Goal: Find specific page/section: Find specific page/section

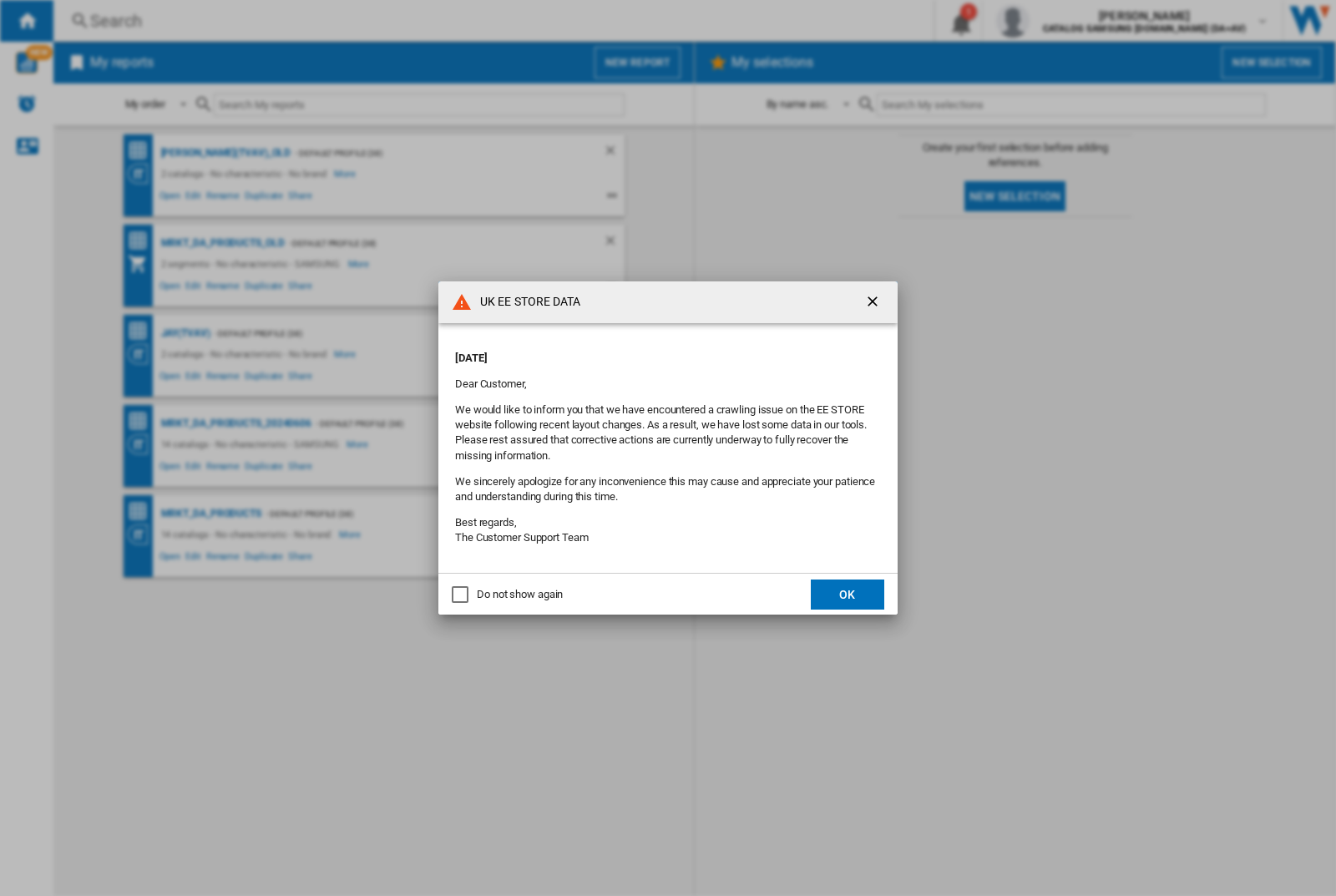
click at [186, 333] on div "UK EE STORE DATA [DATE] Dear Customer, We would like to inform you that we have…" at bounding box center [668, 448] width 1336 height 896
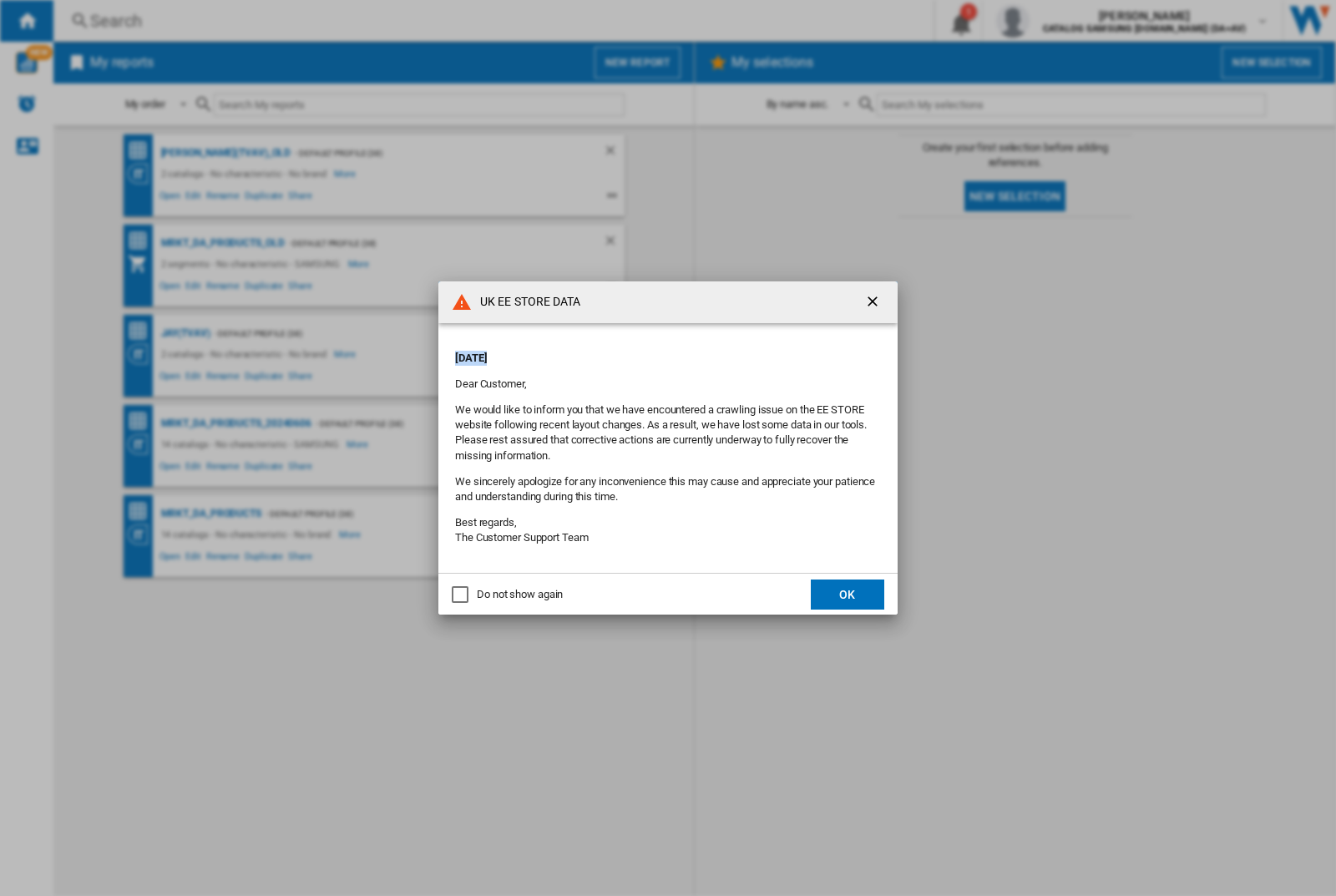
click at [186, 333] on div "UK EE STORE DATA [DATE] Dear Customer, We would like to inform you that we have…" at bounding box center [668, 448] width 1336 height 896
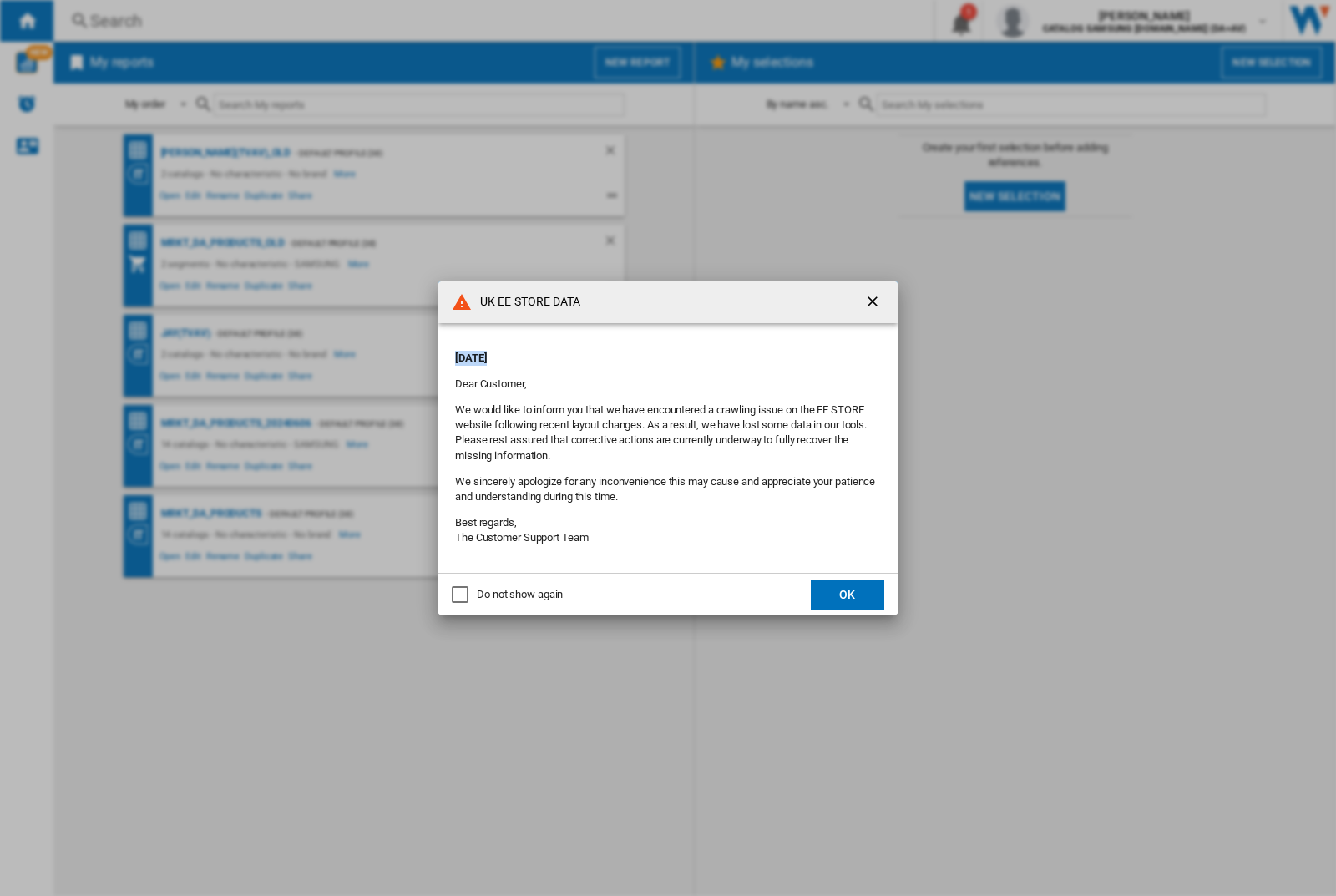
click at [186, 333] on div "UK EE STORE DATA [DATE] Dear Customer, We would like to inform you that we have…" at bounding box center [668, 448] width 1336 height 896
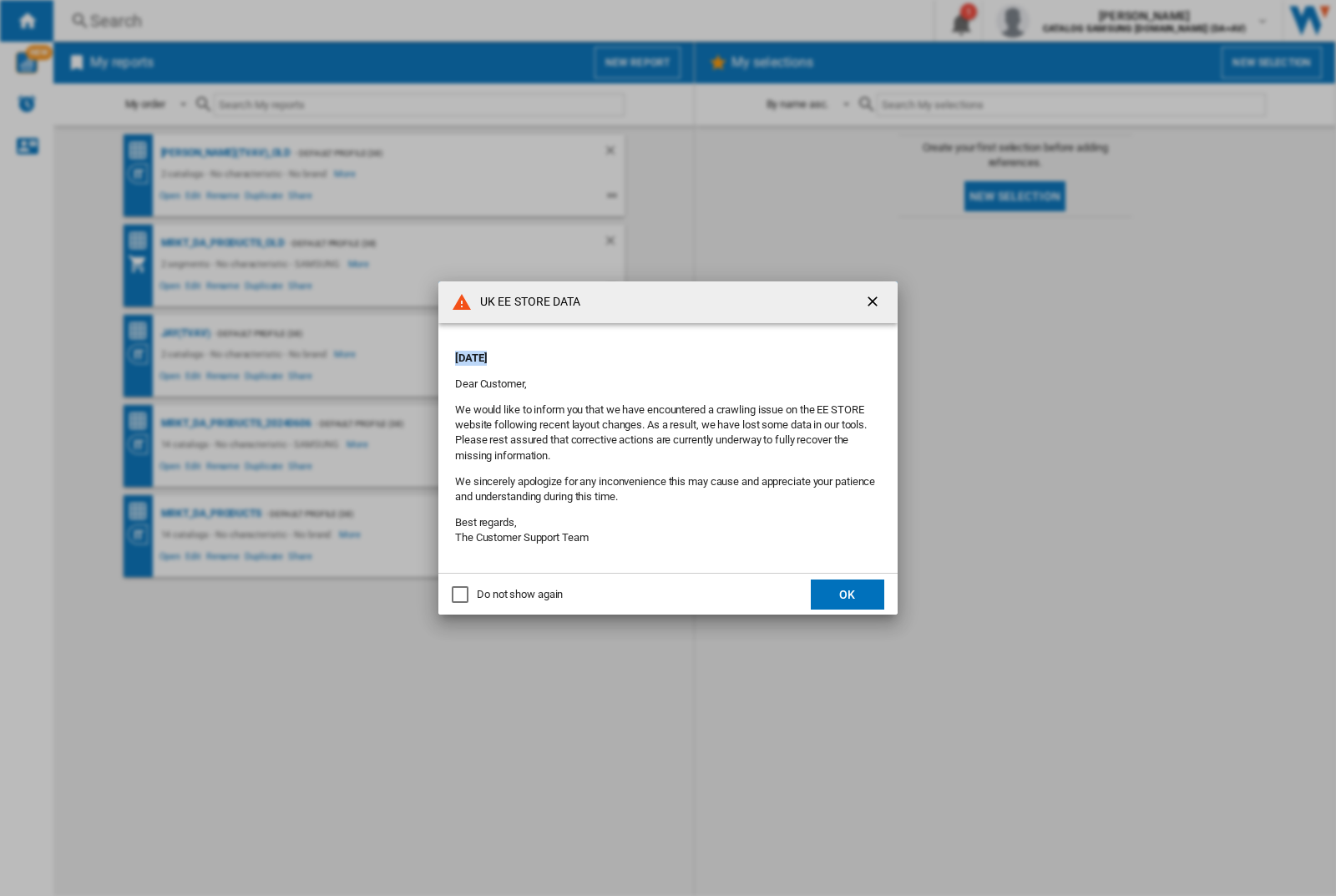
click at [186, 333] on div "UK EE STORE DATA [DATE] Dear Customer, We would like to inform you that we have…" at bounding box center [668, 448] width 1336 height 896
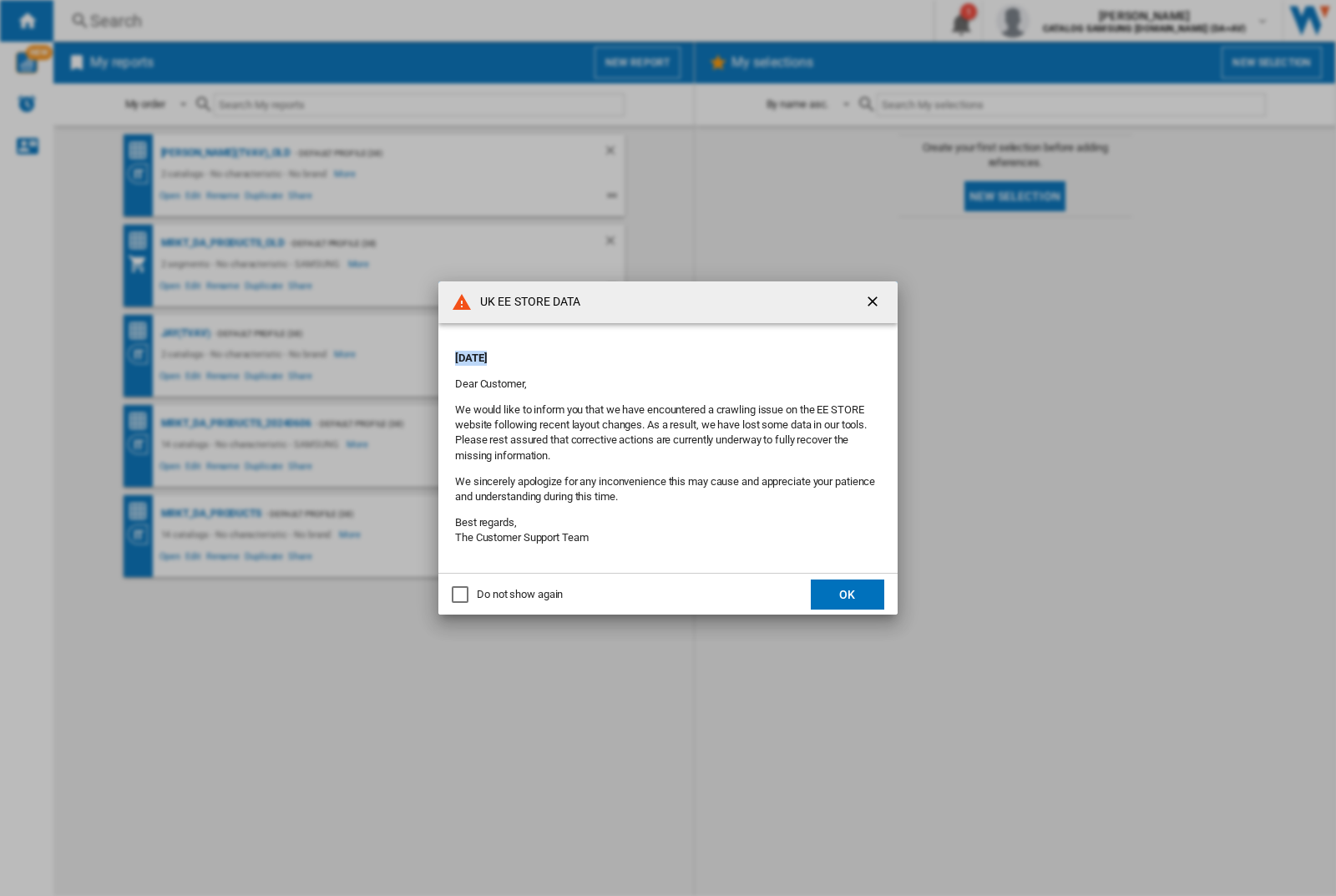
click at [186, 333] on div "UK EE STORE DATA [DATE] Dear Customer, We would like to inform you that we have…" at bounding box center [668, 448] width 1336 height 896
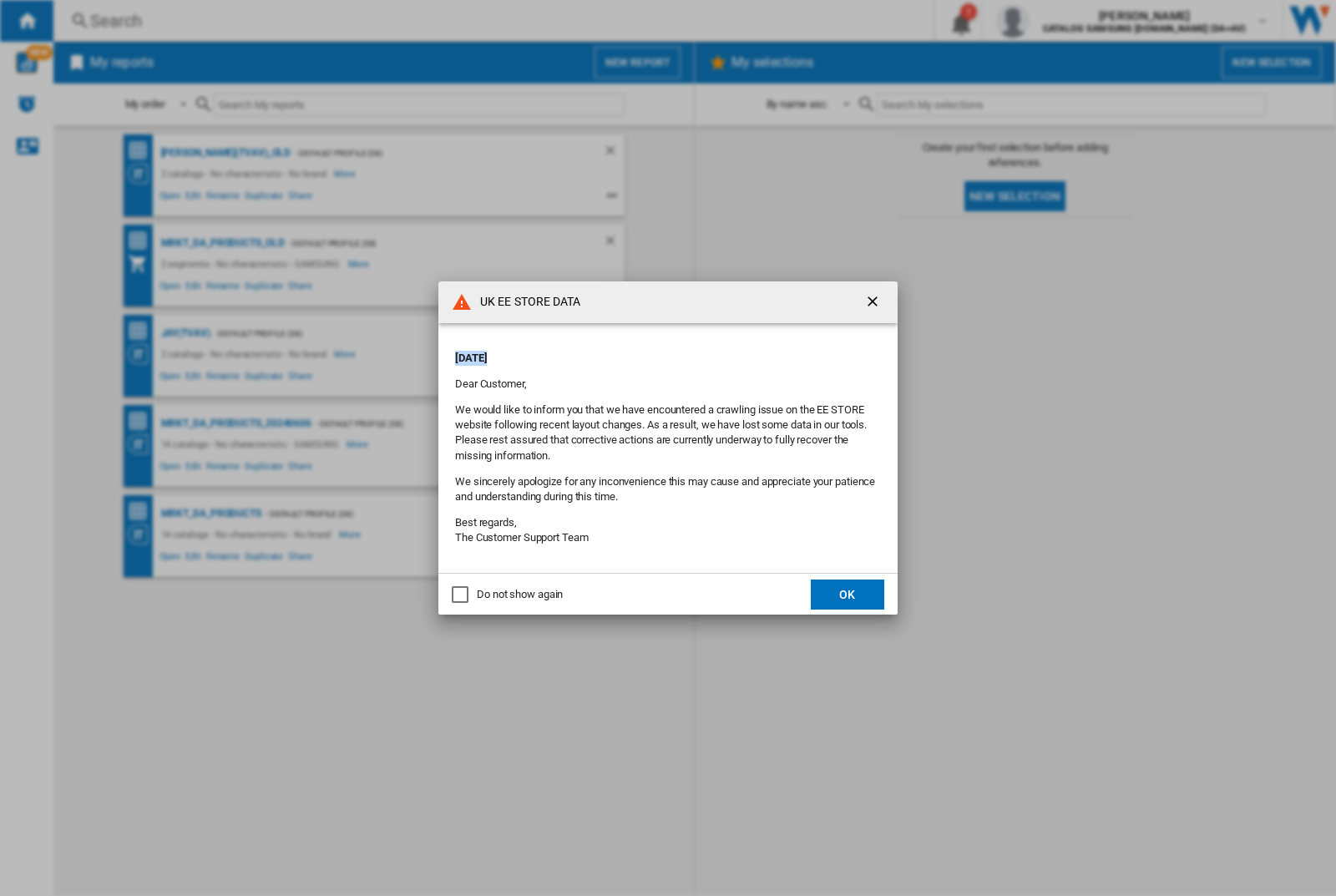
click at [186, 333] on div "UK EE STORE DATA [DATE] Dear Customer, We would like to inform you that we have…" at bounding box center [668, 448] width 1336 height 896
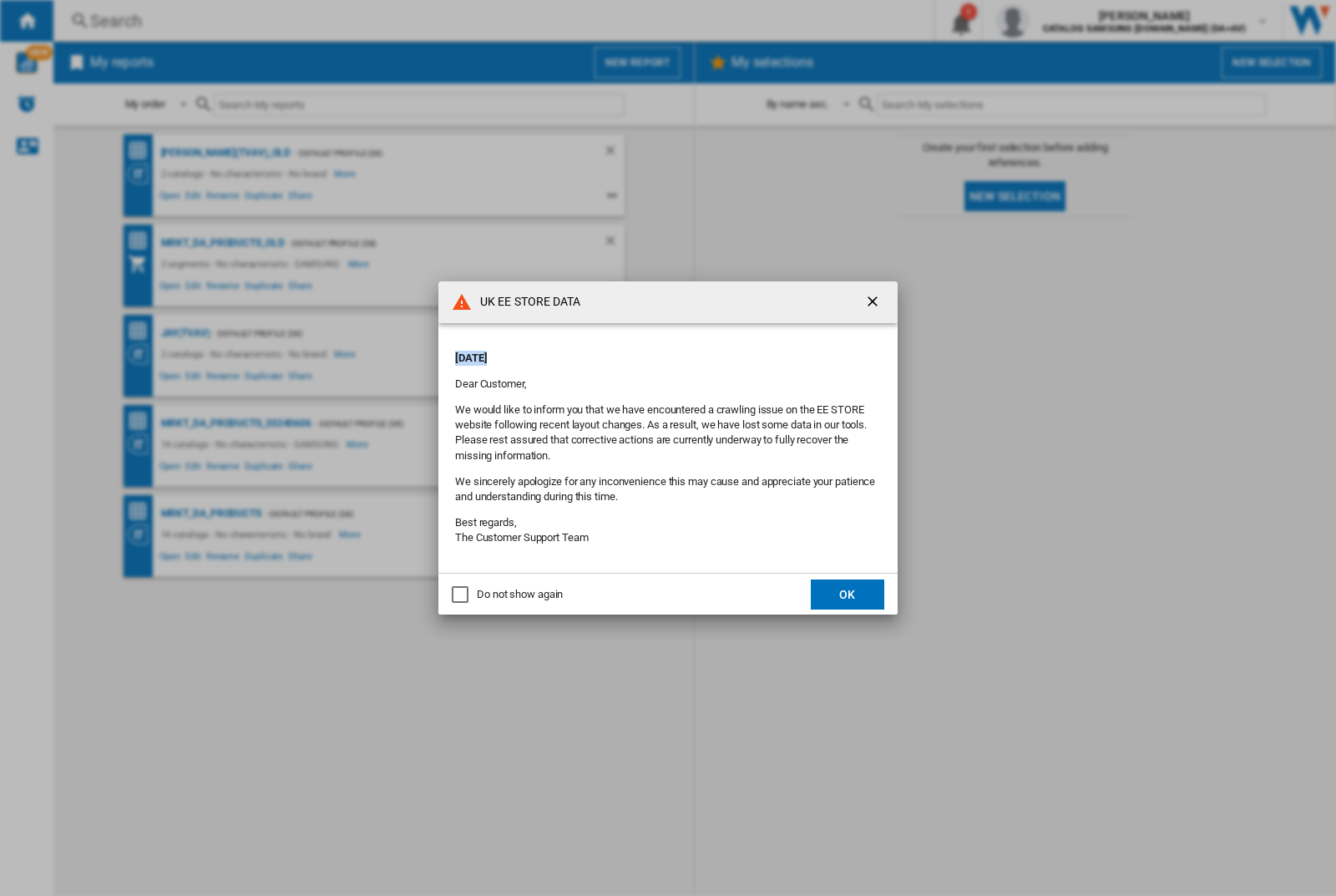
click at [186, 333] on div "UK EE STORE DATA [DATE] Dear Customer, We would like to inform you that we have…" at bounding box center [668, 448] width 1336 height 896
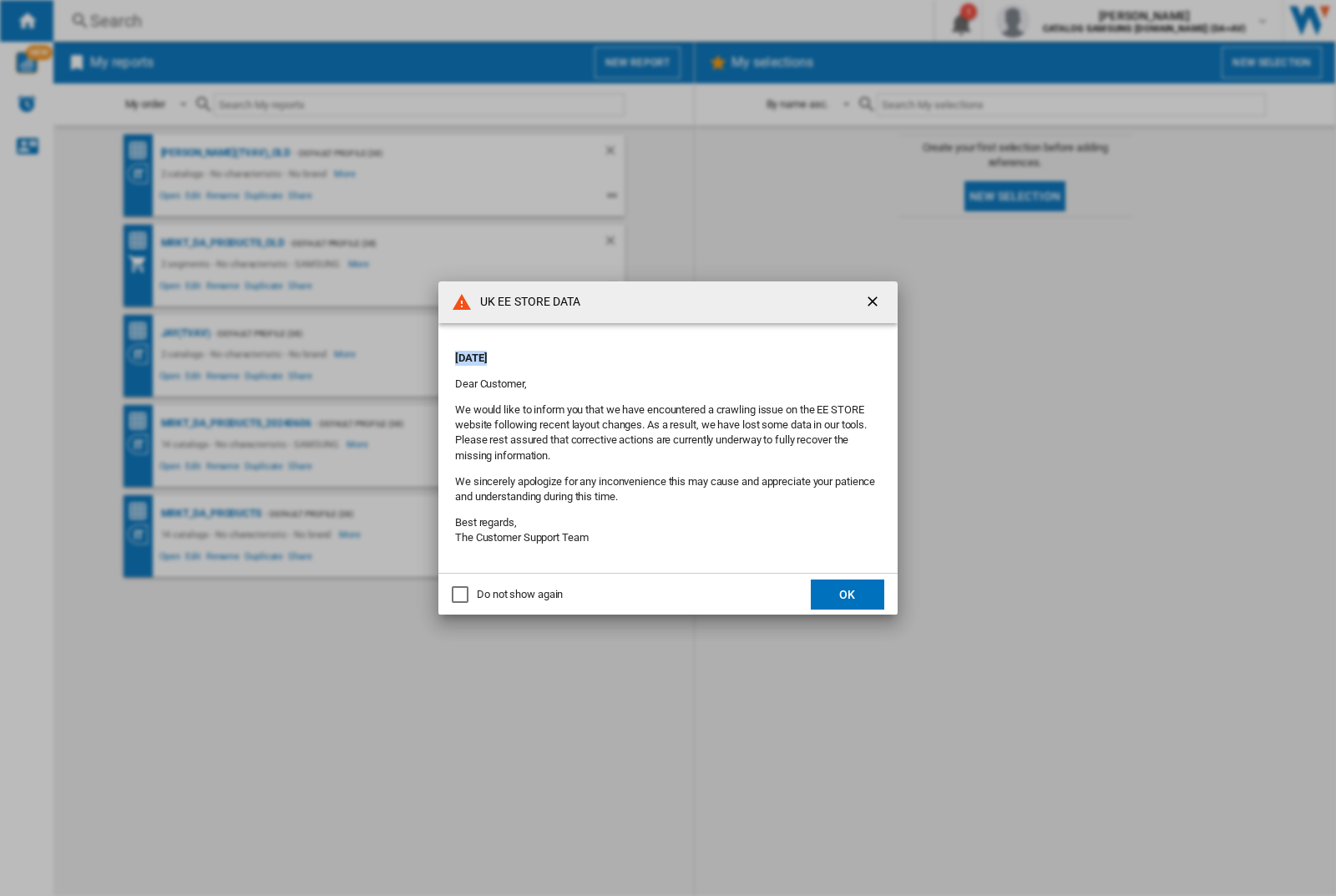
click at [186, 333] on div "UK EE STORE DATA [DATE] Dear Customer, We would like to inform you that we have…" at bounding box center [668, 448] width 1336 height 896
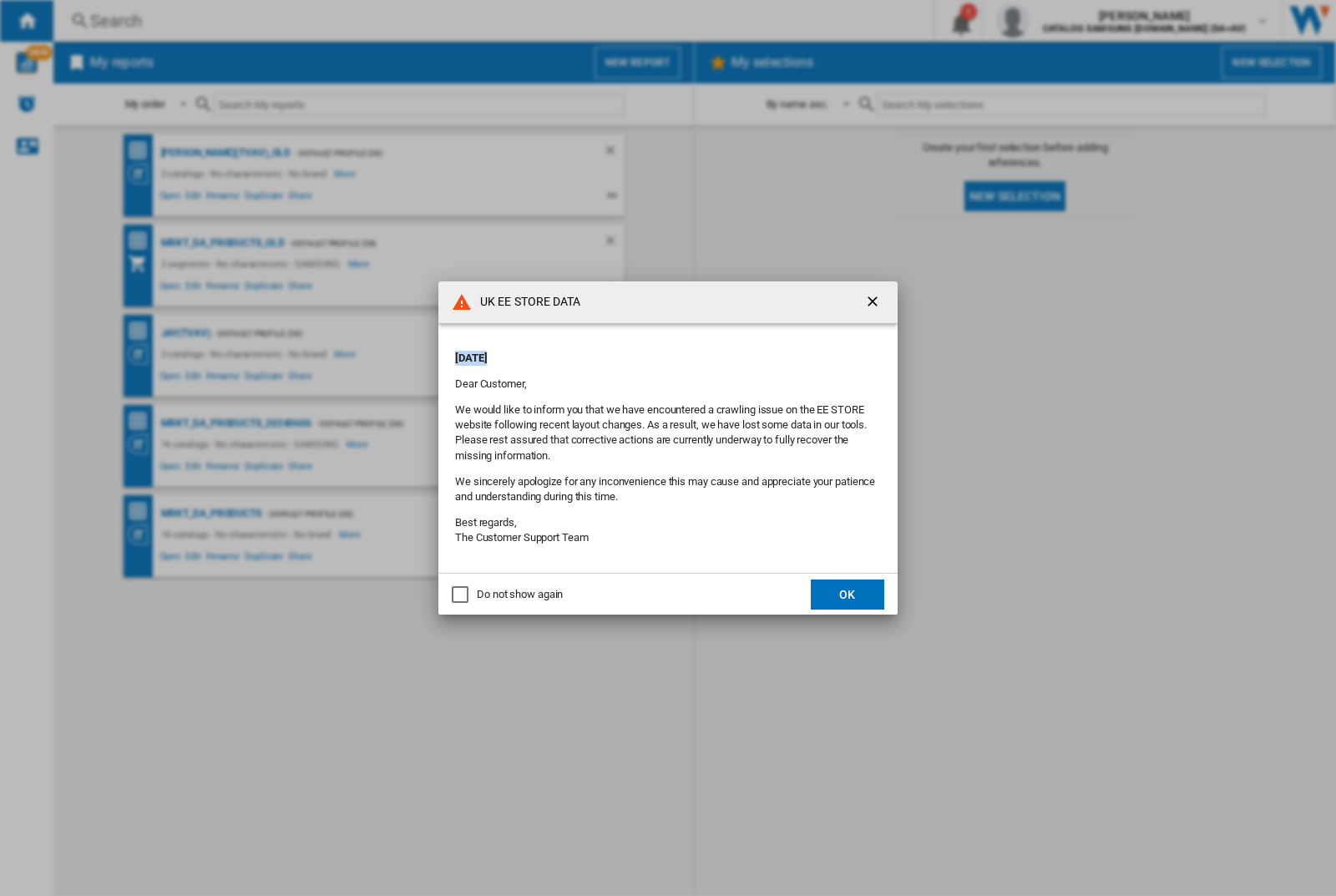
click at [186, 333] on div "UK EE STORE DATA [DATE] Dear Customer, We would like to inform you that we have…" at bounding box center [668, 448] width 1336 height 896
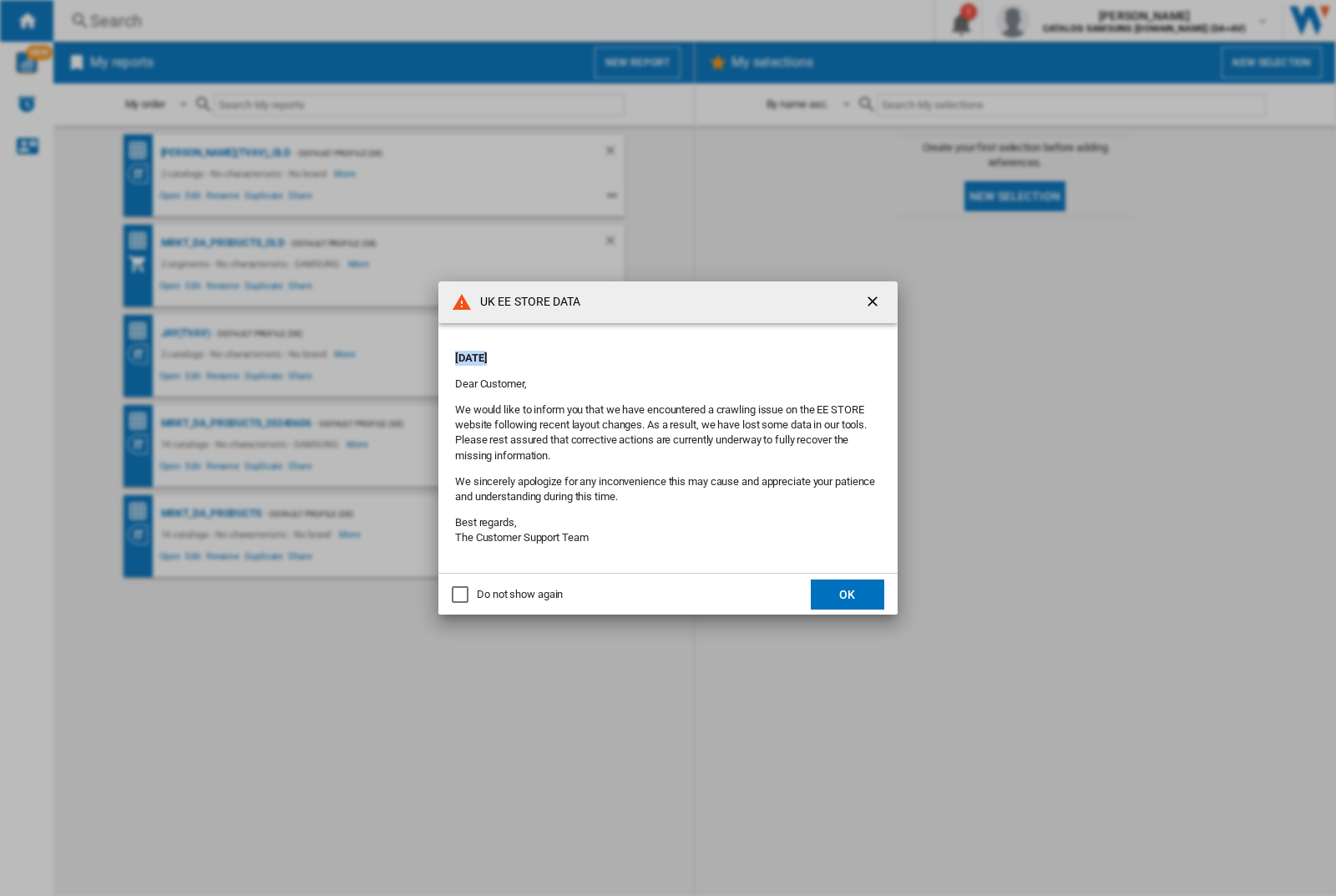
click at [186, 333] on div "UK EE STORE DATA [DATE] Dear Customer, We would like to inform you that we have…" at bounding box center [668, 448] width 1336 height 896
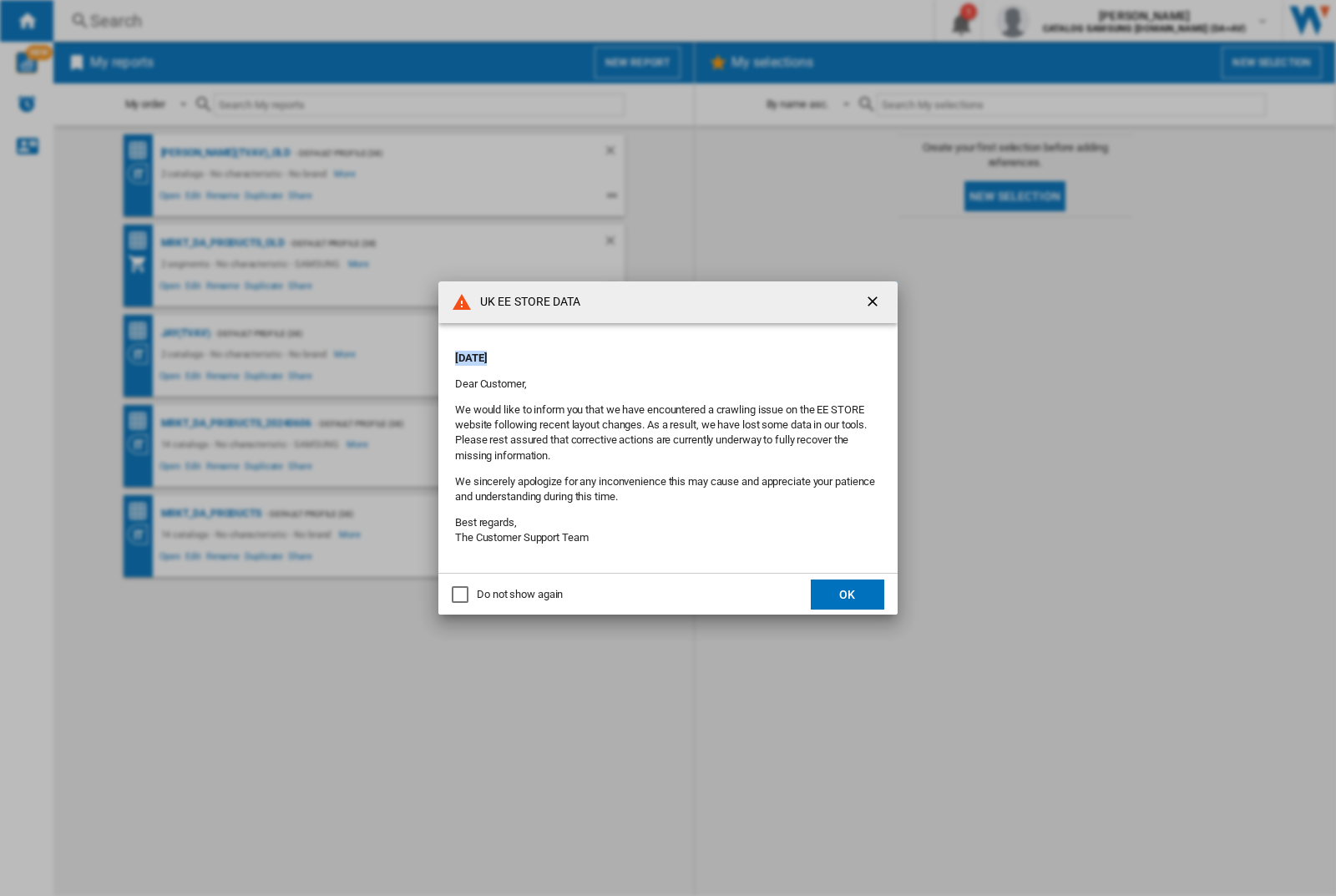
click at [186, 333] on div "UK EE STORE DATA [DATE] Dear Customer, We would like to inform you that we have…" at bounding box center [668, 448] width 1336 height 896
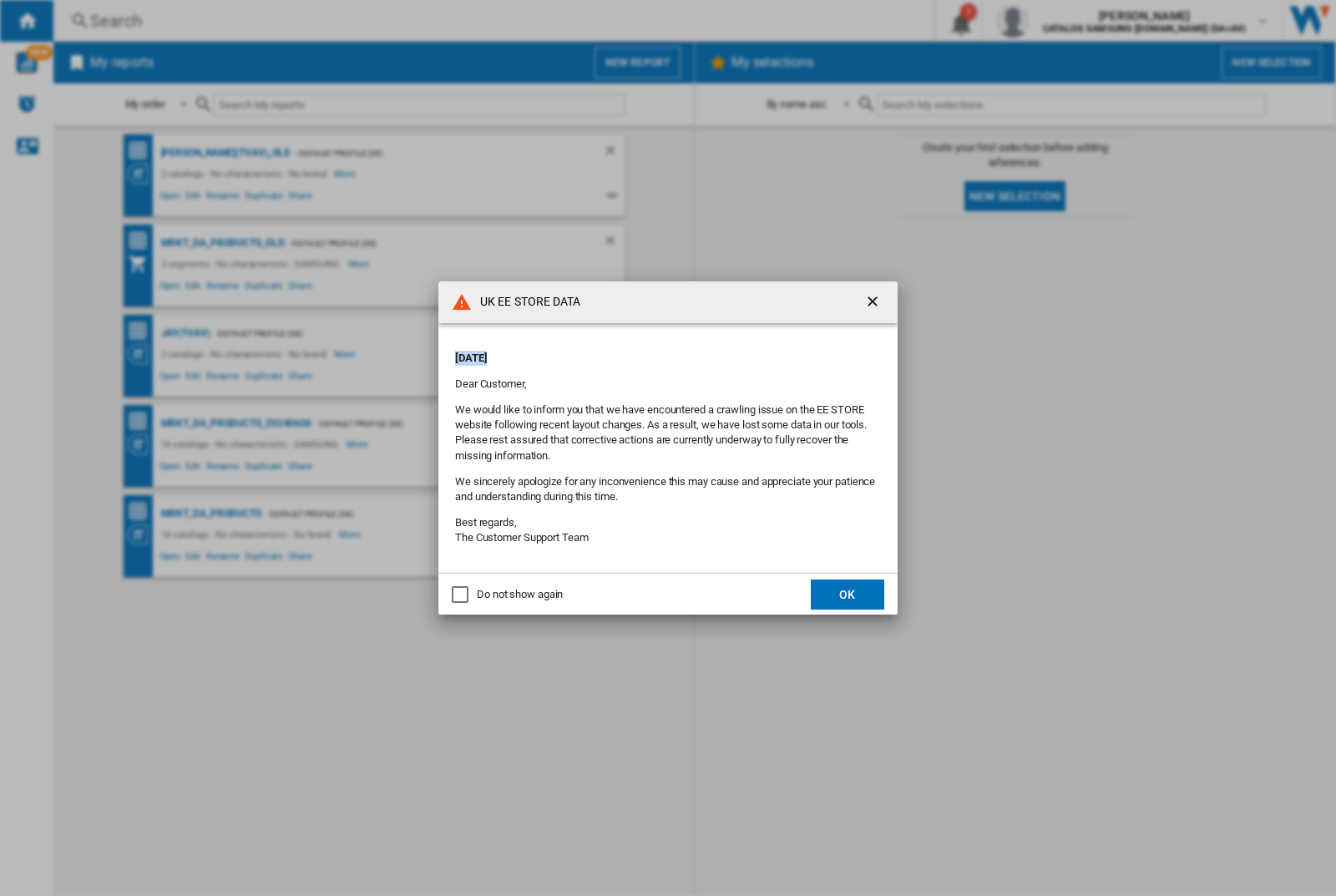
click at [186, 333] on div "UK EE STORE DATA [DATE] Dear Customer, We would like to inform you that we have…" at bounding box center [668, 448] width 1336 height 896
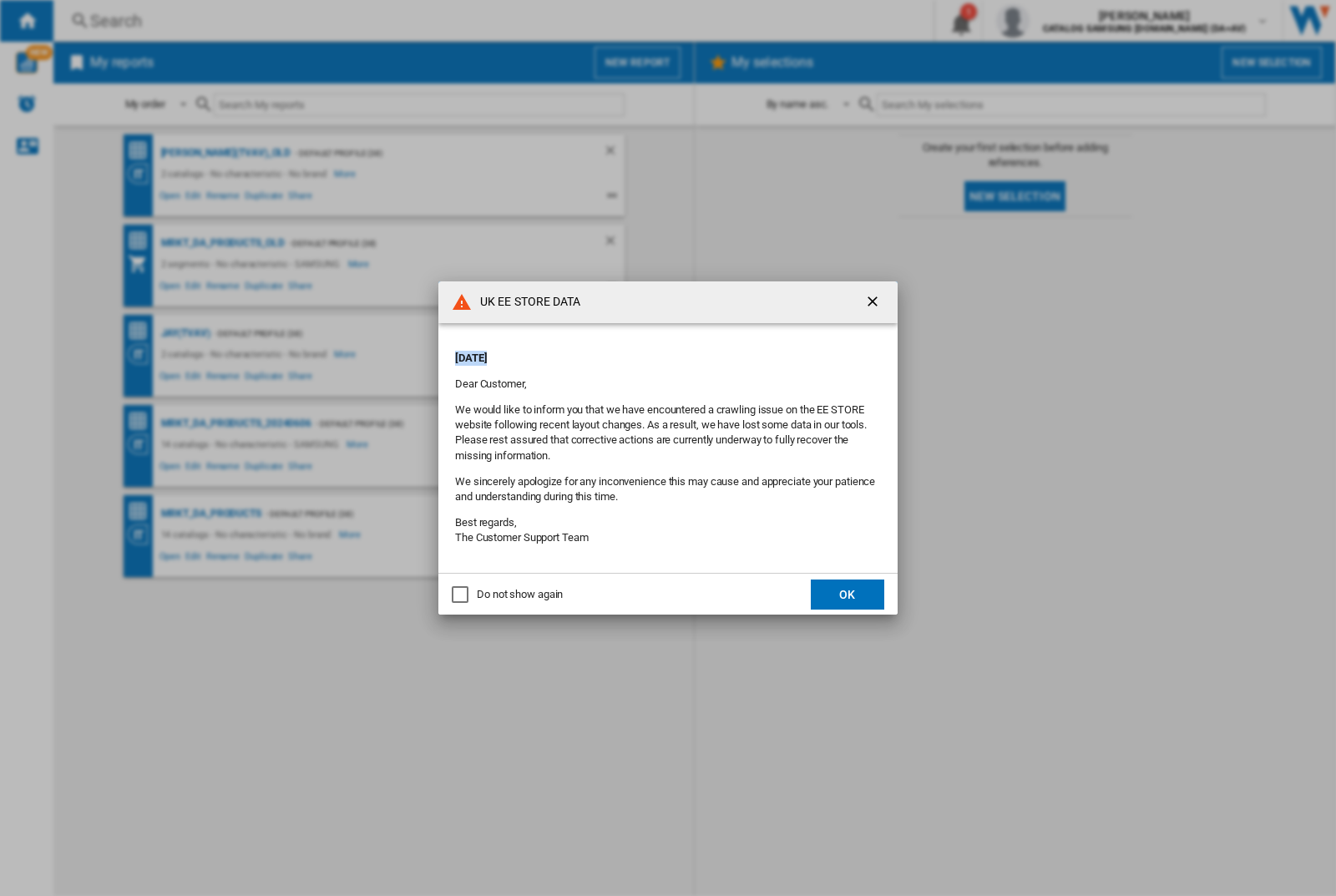
click at [186, 333] on div "UK EE STORE DATA [DATE] Dear Customer, We would like to inform you that we have…" at bounding box center [668, 448] width 1336 height 896
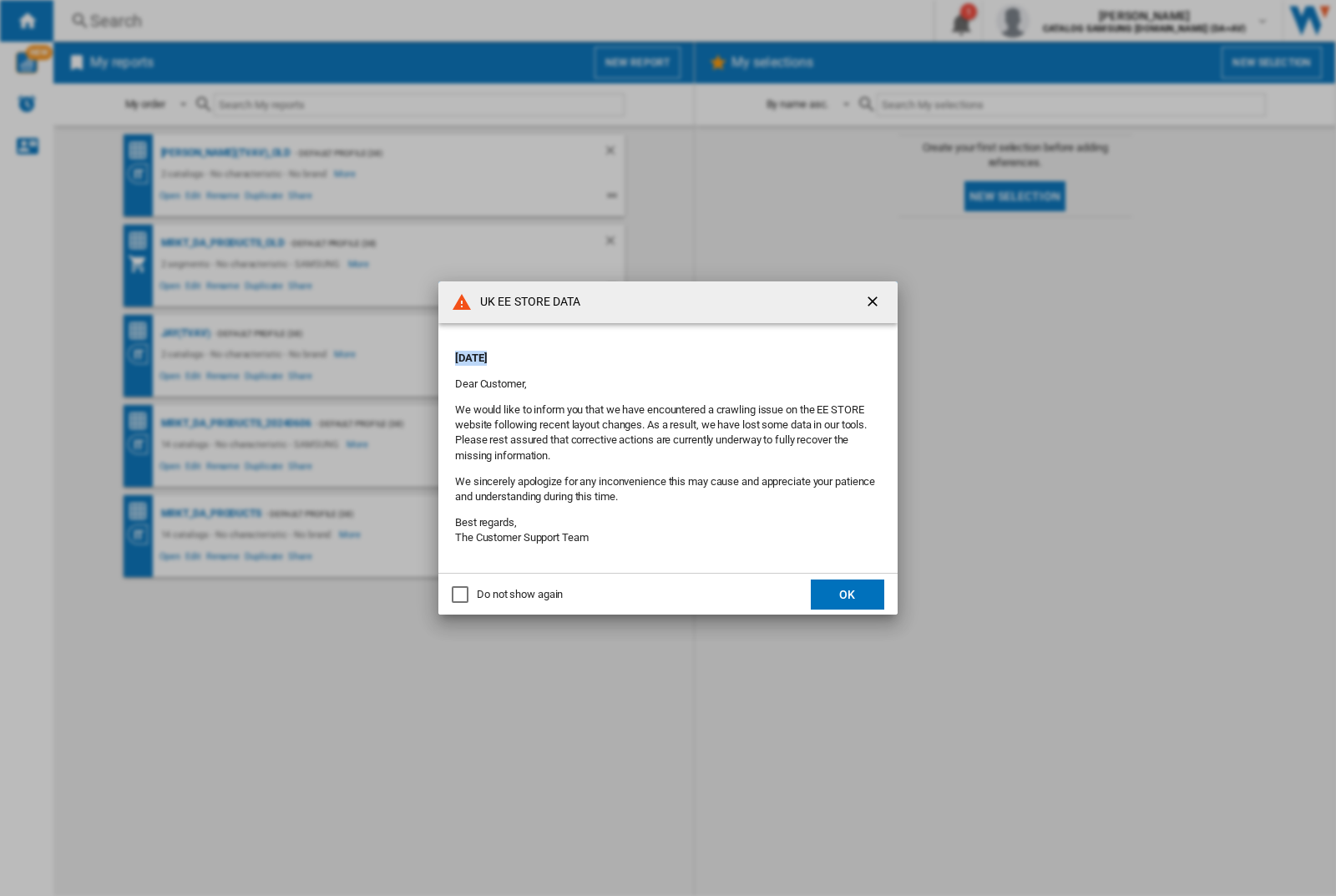
click at [186, 333] on div "UK EE STORE DATA [DATE] Dear Customer, We would like to inform you that we have…" at bounding box center [668, 448] width 1336 height 896
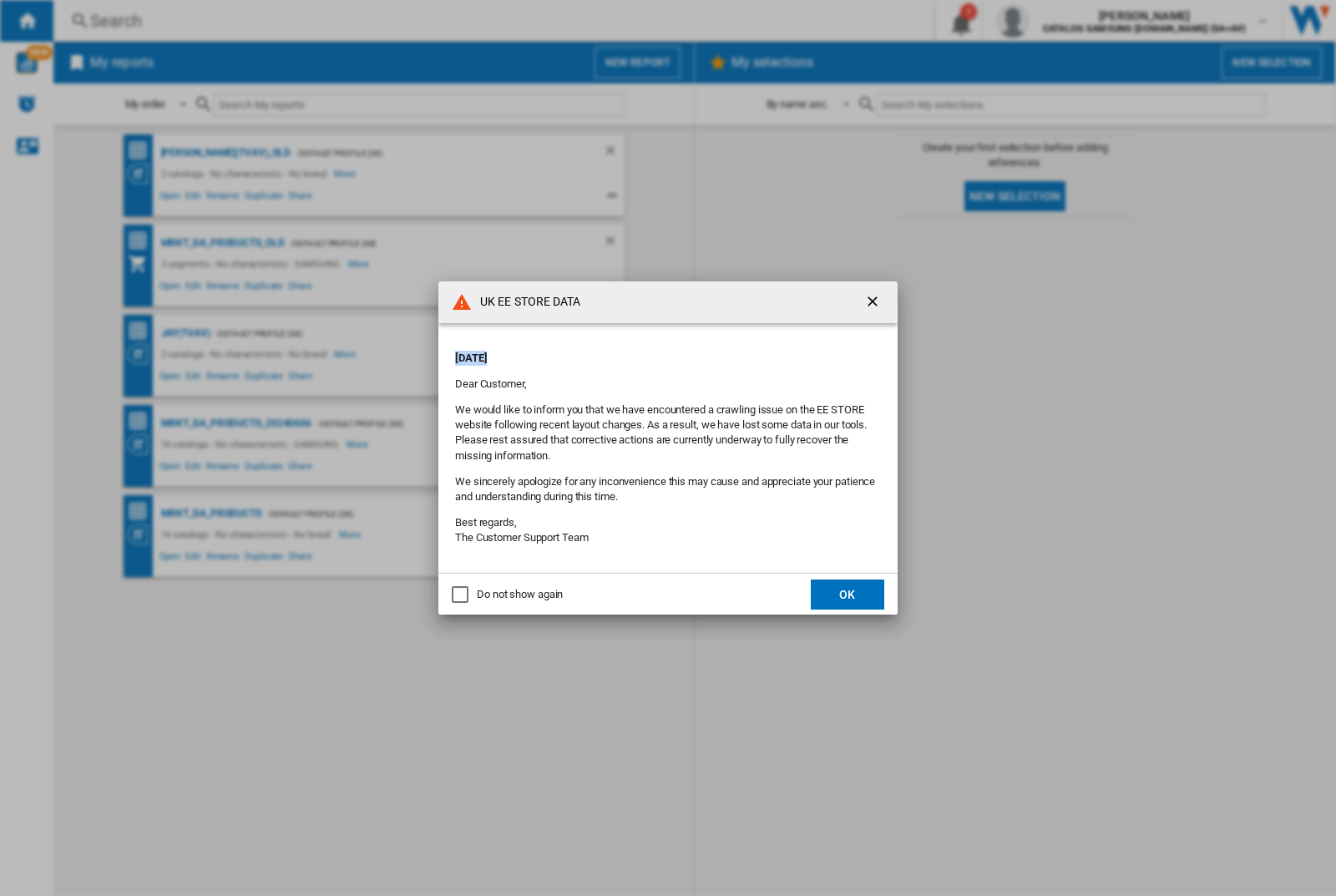
click at [186, 333] on div "UK EE STORE DATA [DATE] Dear Customer, We would like to inform you that we have…" at bounding box center [668, 448] width 1336 height 896
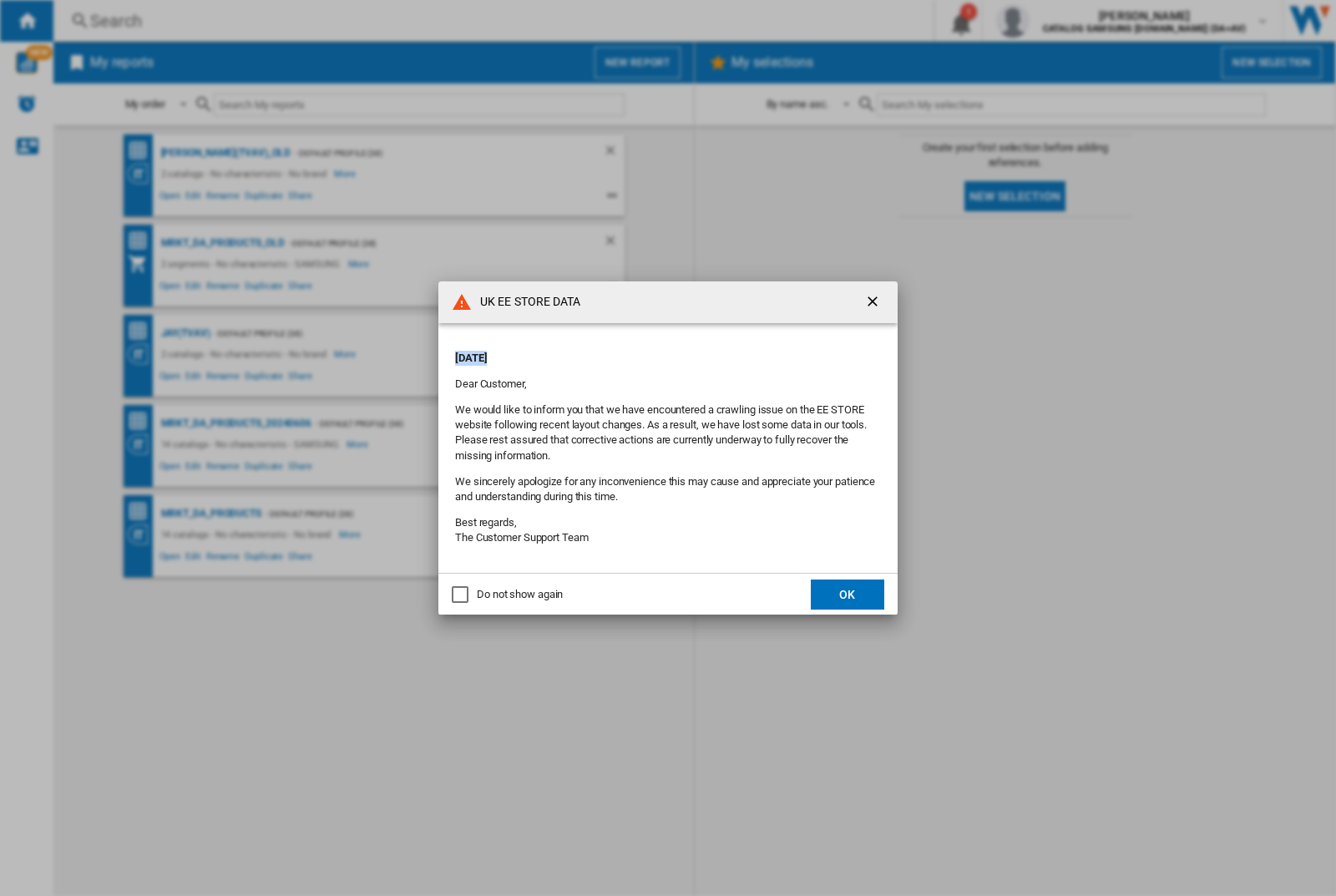
click at [186, 333] on div "UK EE STORE DATA [DATE] Dear Customer, We would like to inform you that we have…" at bounding box center [668, 448] width 1336 height 896
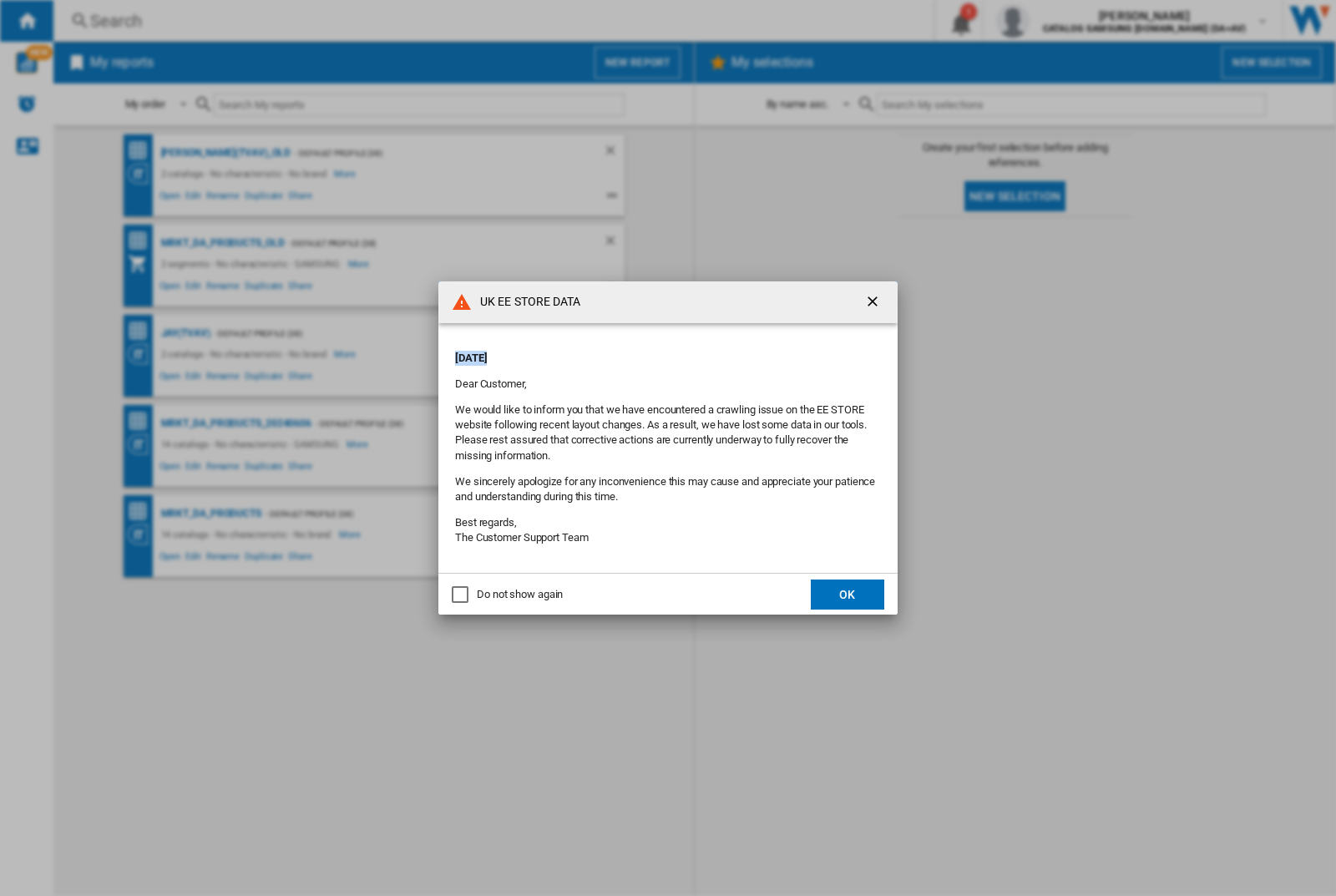
click at [186, 333] on div "UK EE STORE DATA [DATE] Dear Customer, We would like to inform you that we have…" at bounding box center [668, 448] width 1336 height 896
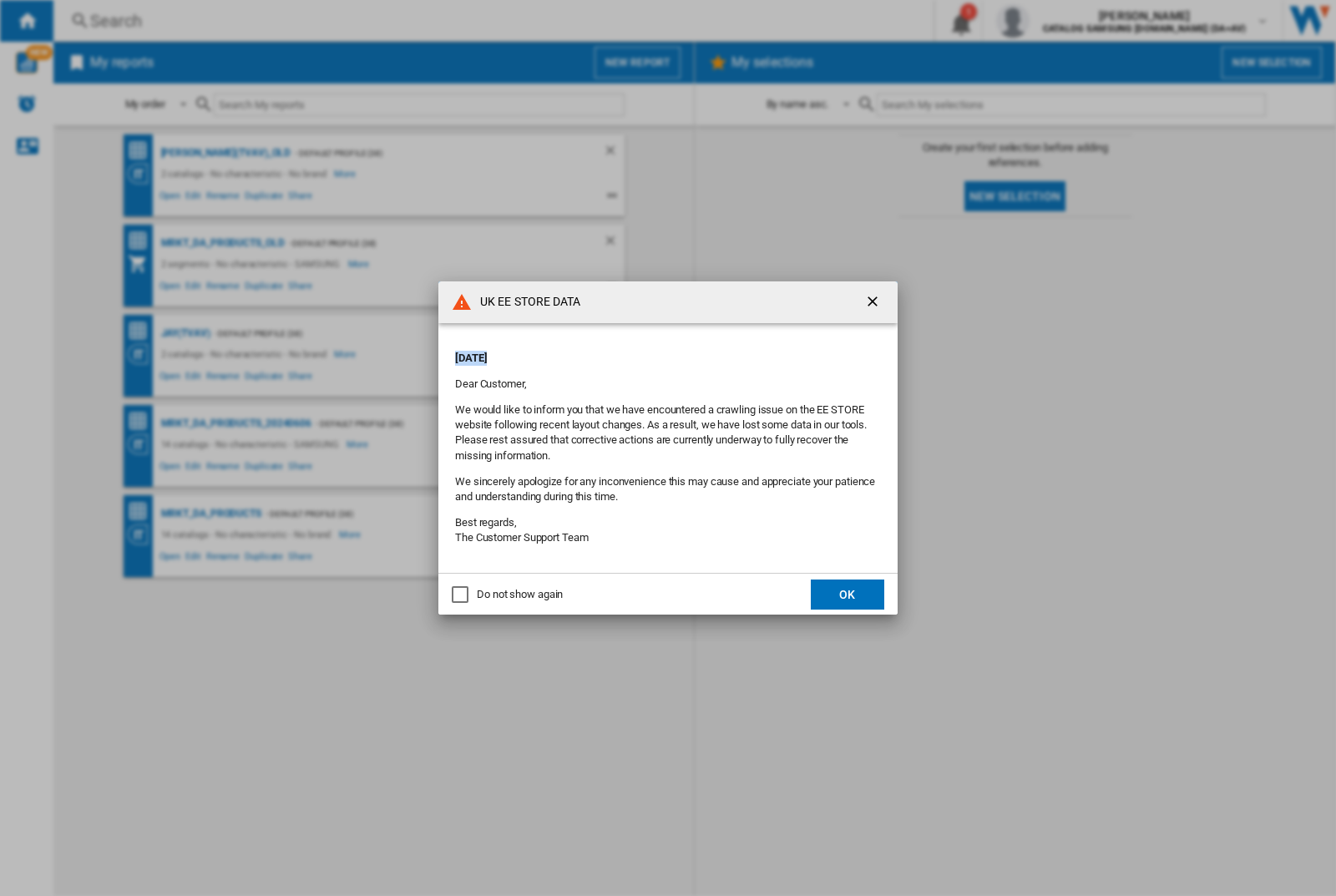
click at [186, 333] on div "UK EE STORE DATA [DATE] Dear Customer, We would like to inform you that we have…" at bounding box center [668, 448] width 1336 height 896
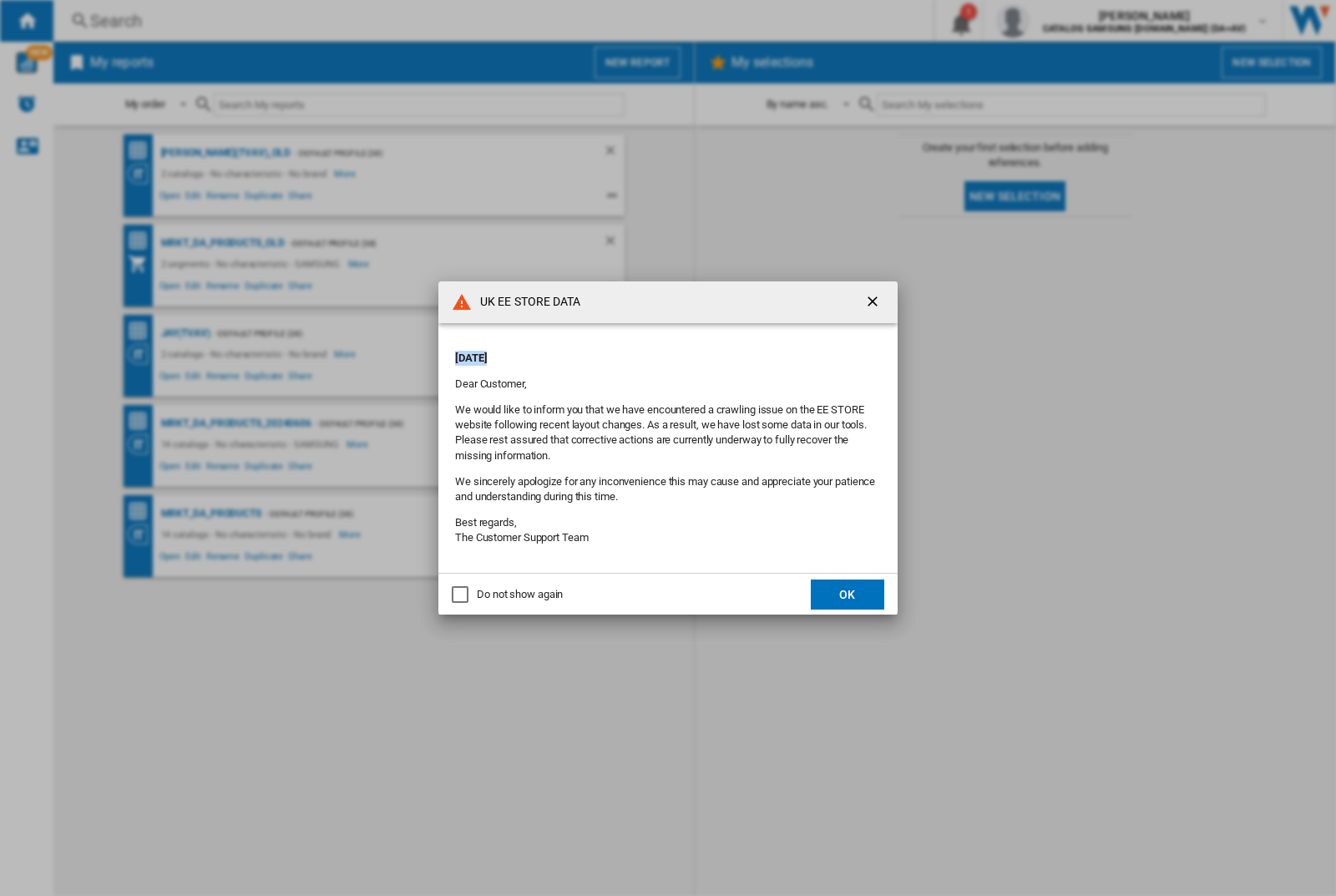
click at [186, 333] on div "UK EE STORE DATA [DATE] Dear Customer, We would like to inform you that we have…" at bounding box center [668, 448] width 1336 height 896
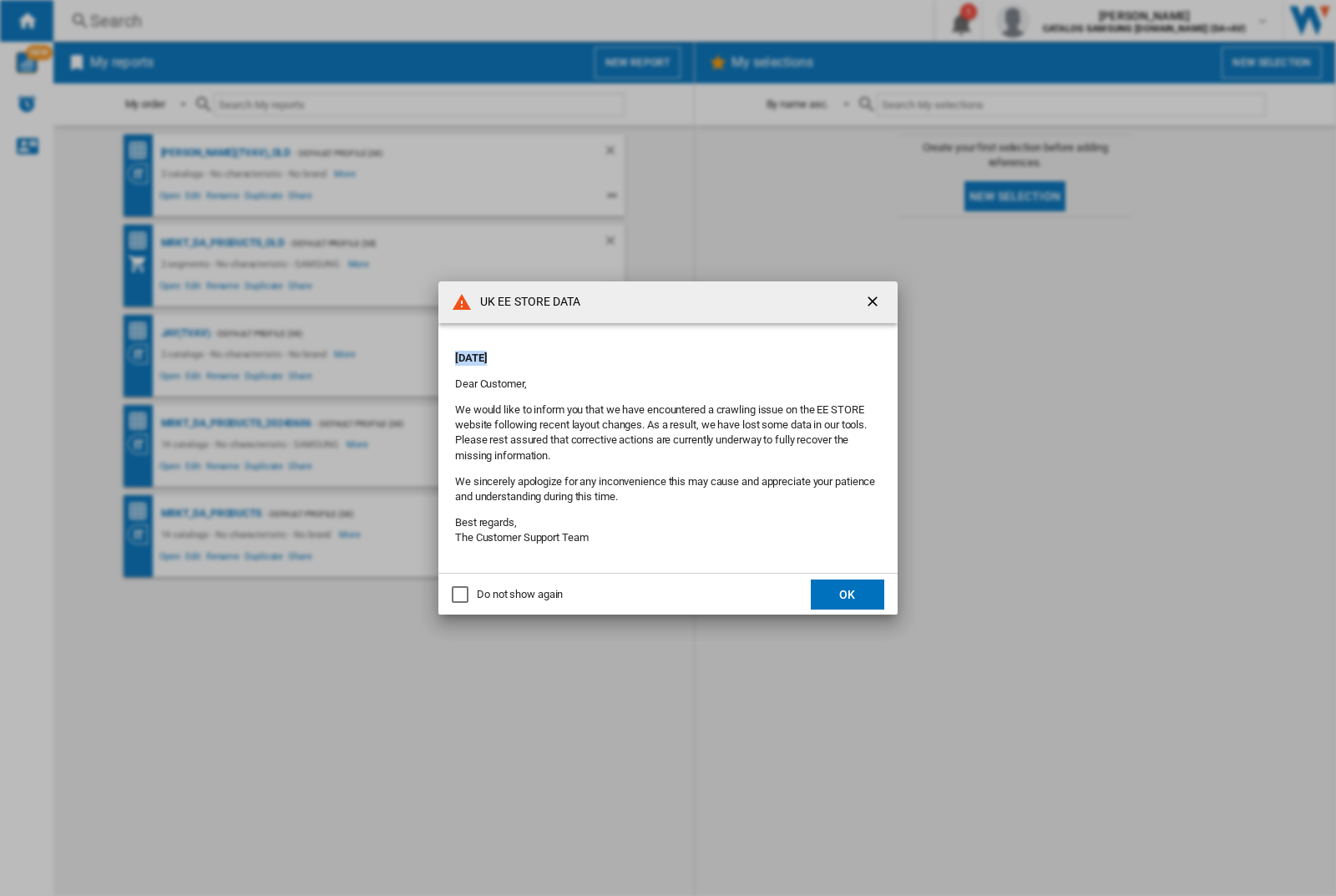
click at [186, 333] on div "UK EE STORE DATA [DATE] Dear Customer, We would like to inform you that we have…" at bounding box center [668, 448] width 1336 height 896
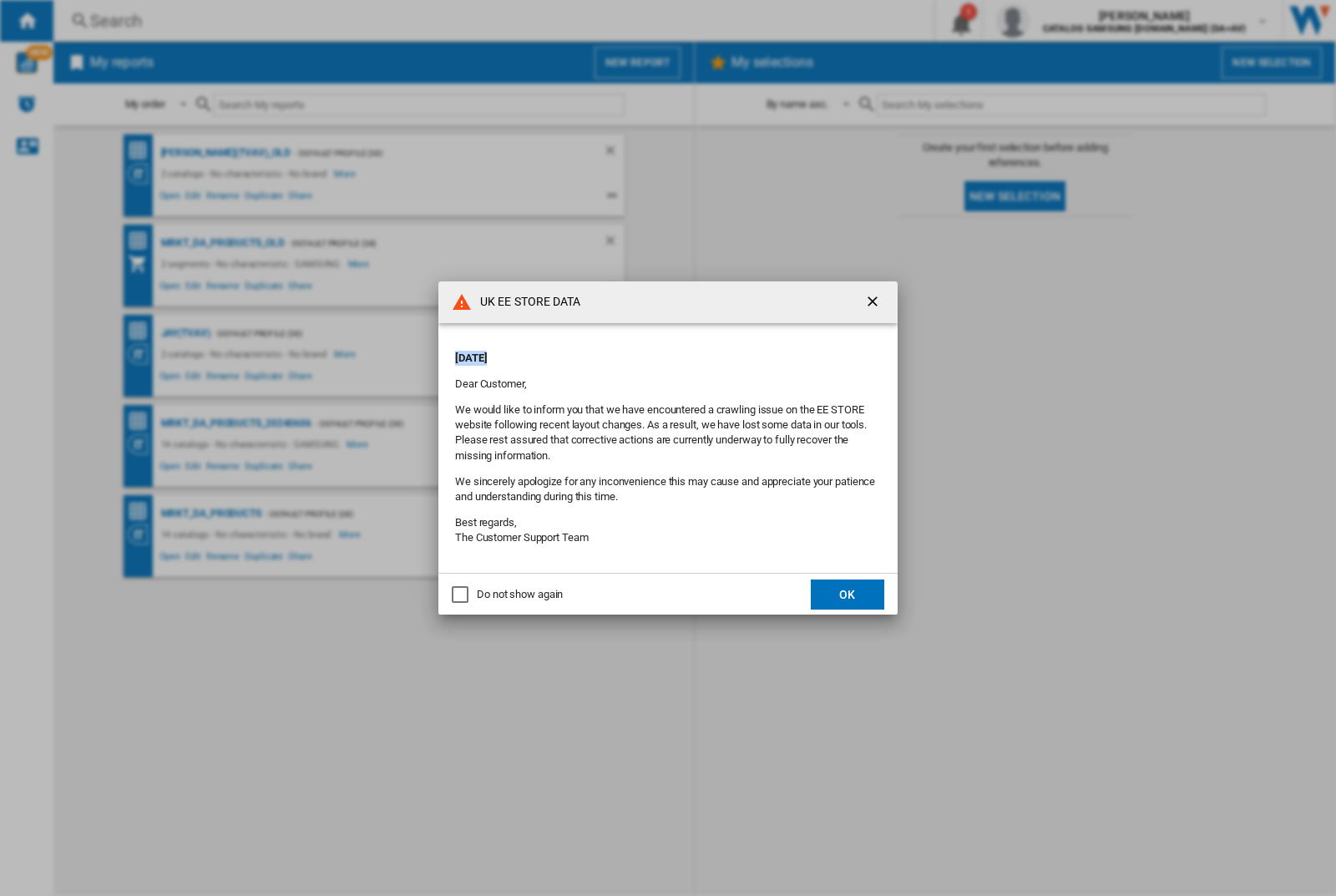
click at [186, 333] on div "UK EE STORE DATA [DATE] Dear Customer, We would like to inform you that we have…" at bounding box center [668, 448] width 1336 height 896
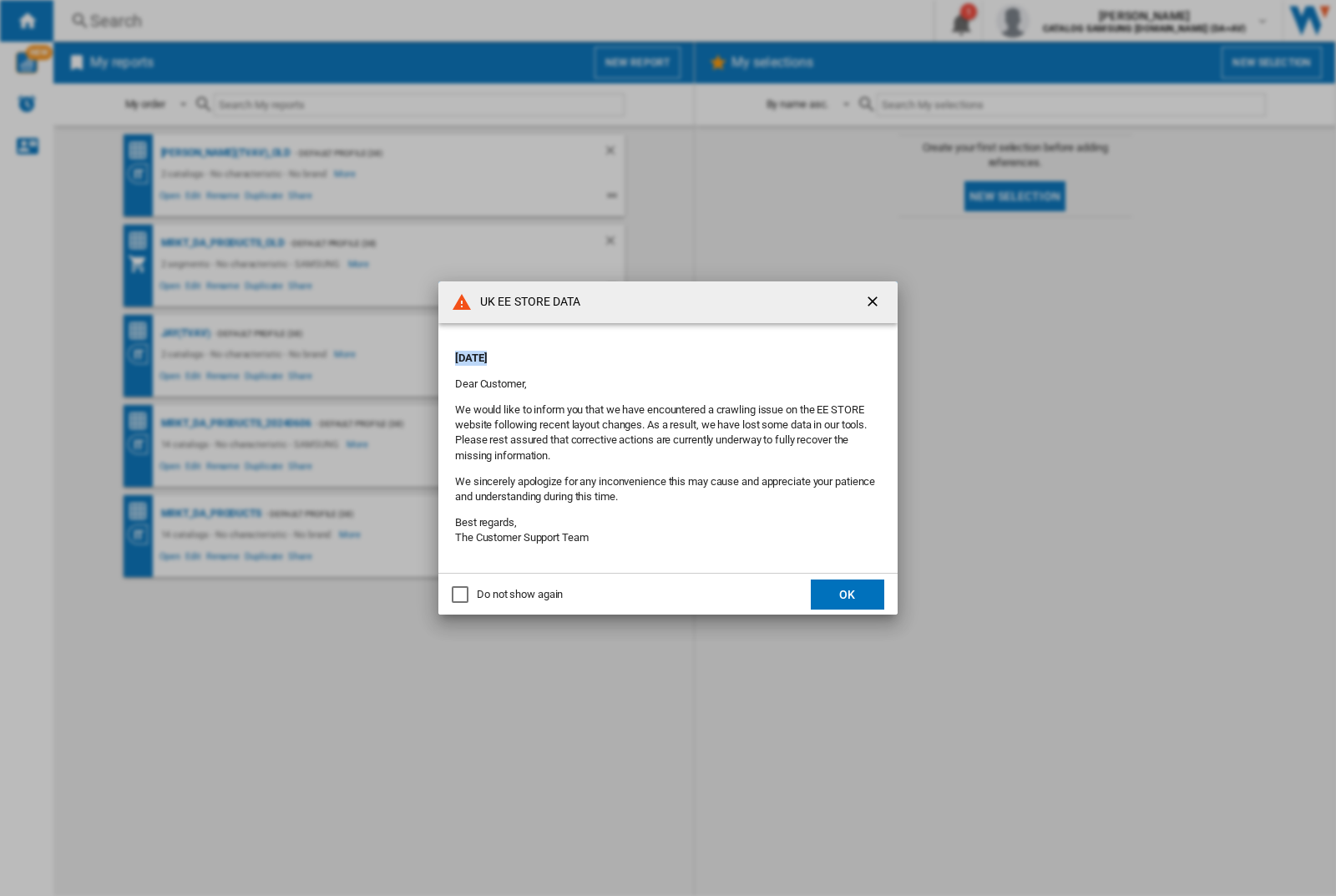
click at [186, 333] on div "UK EE STORE DATA [DATE] Dear Customer, We would like to inform you that we have…" at bounding box center [668, 448] width 1336 height 896
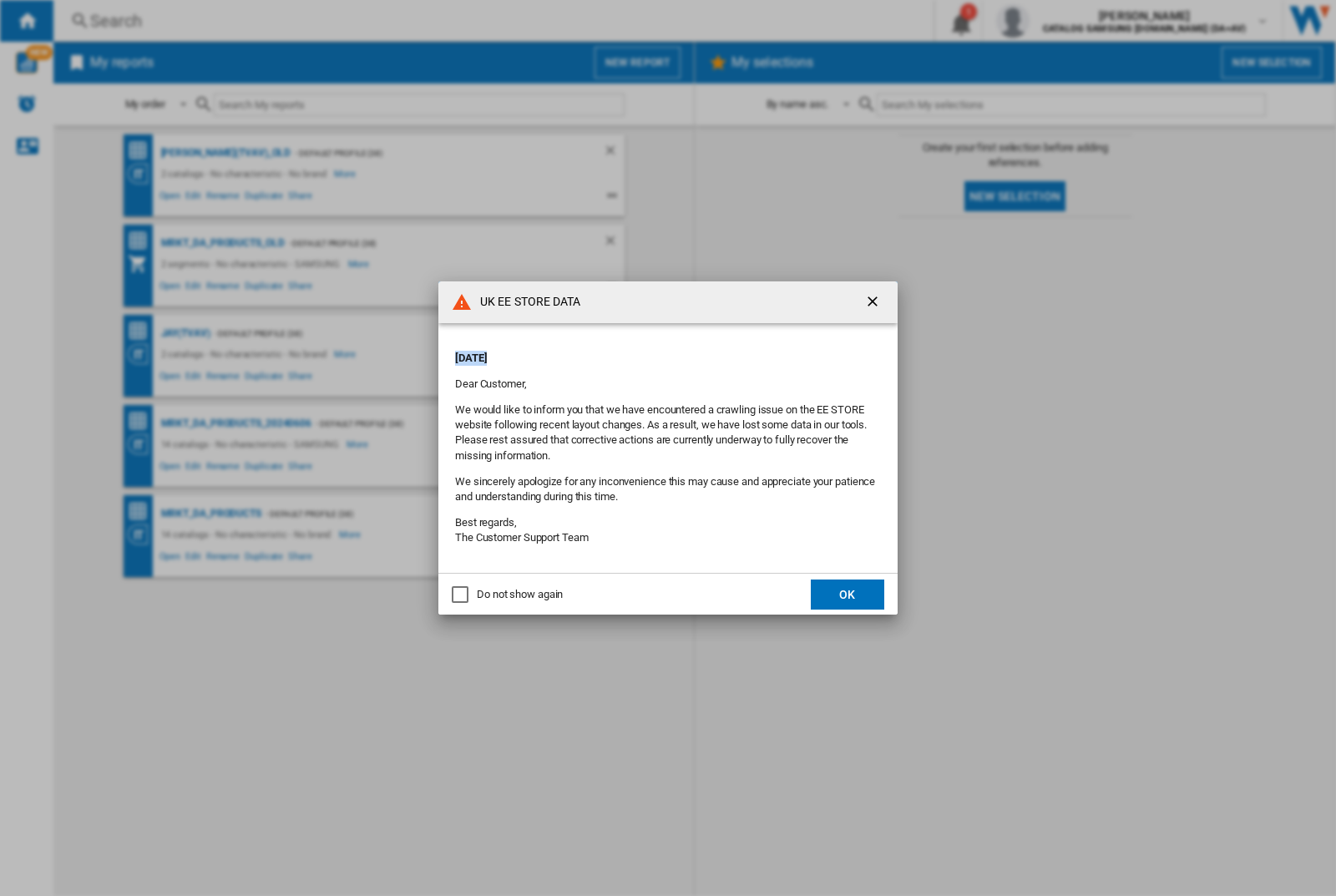
click at [186, 333] on div "UK EE STORE DATA [DATE] Dear Customer, We would like to inform you that we have…" at bounding box center [668, 448] width 1336 height 896
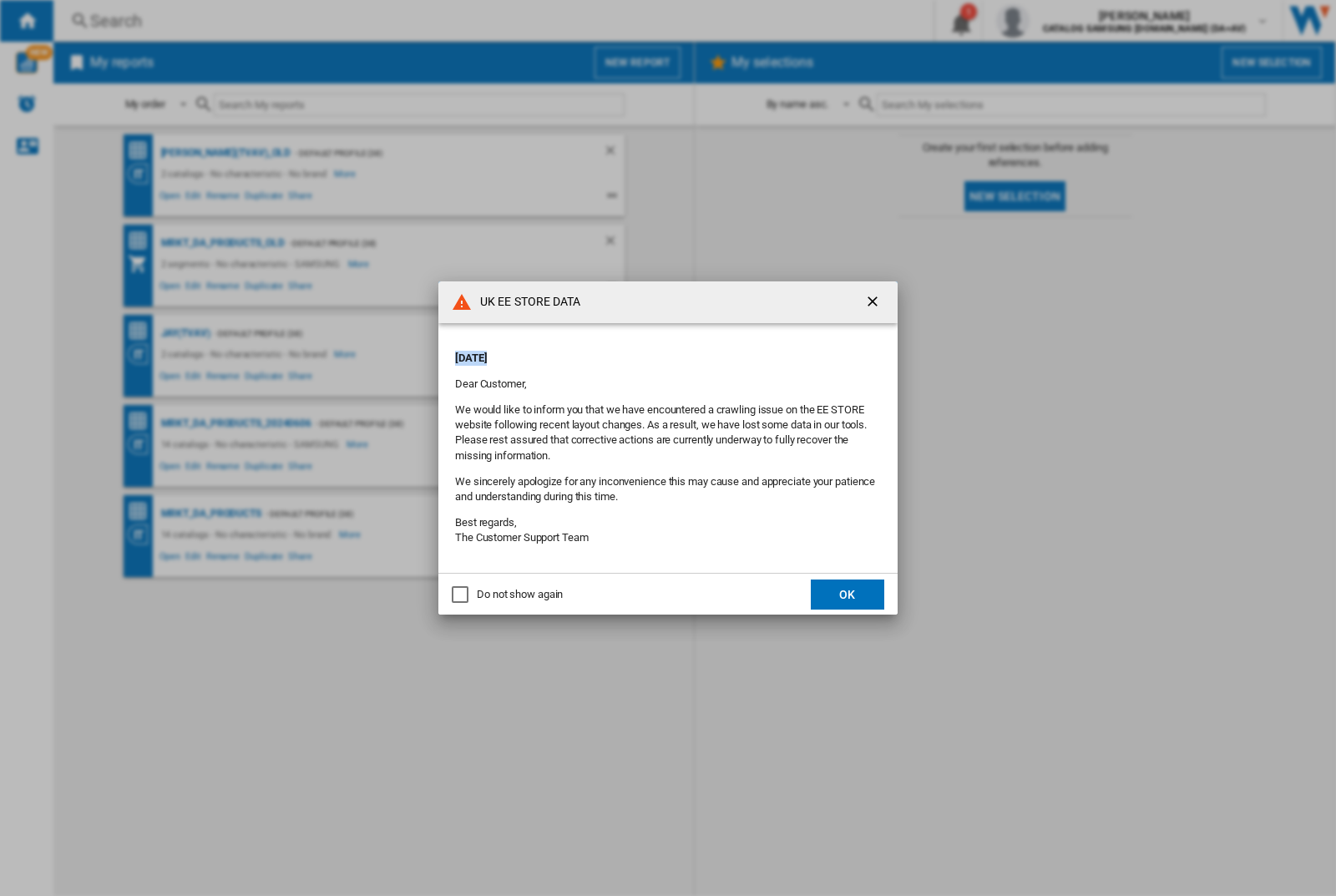
click at [186, 333] on div "UK EE STORE DATA [DATE] Dear Customer, We would like to inform you that we have…" at bounding box center [668, 448] width 1336 height 896
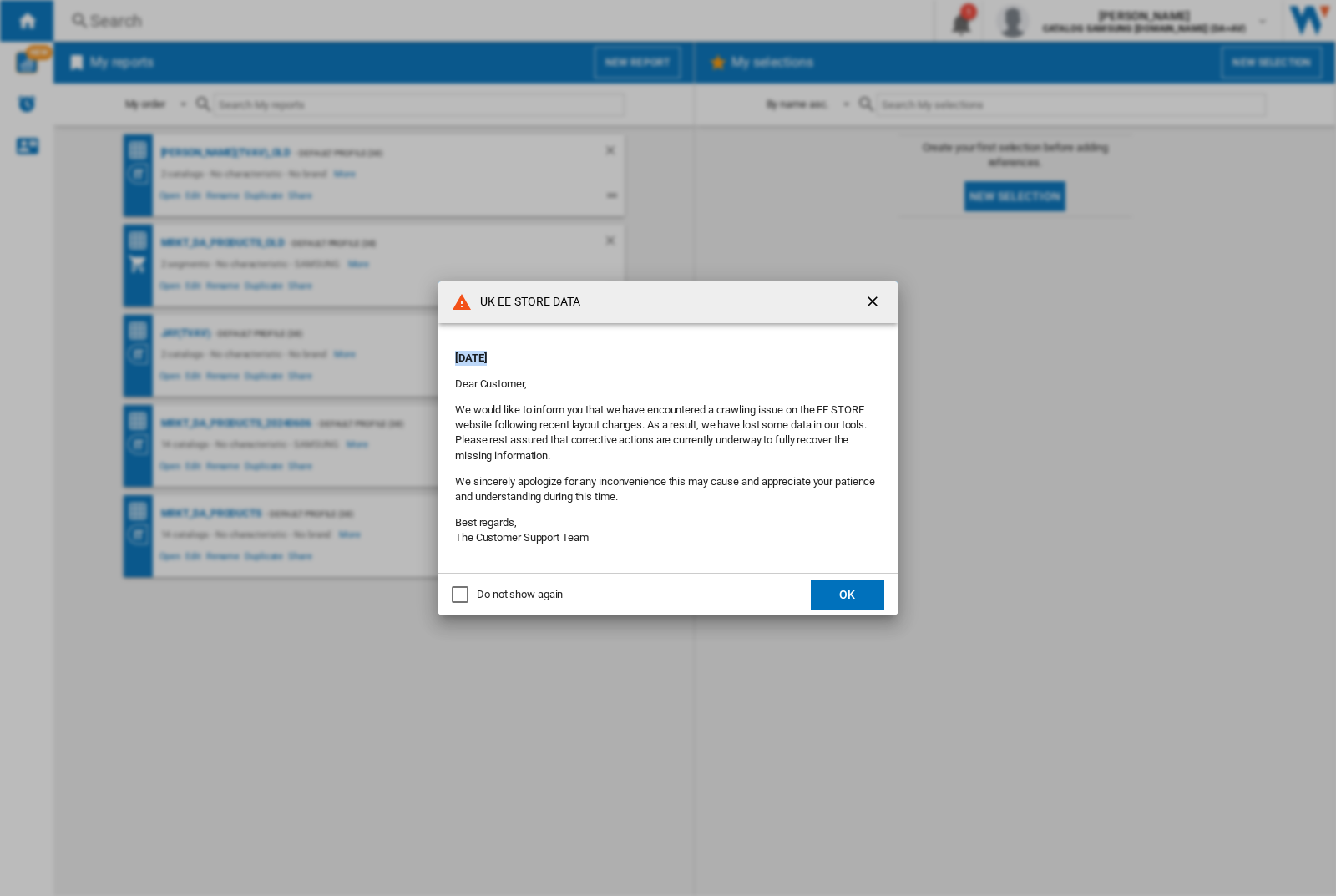
click at [186, 333] on div "UK EE STORE DATA [DATE] Dear Customer, We would like to inform you that we have…" at bounding box center [668, 448] width 1336 height 896
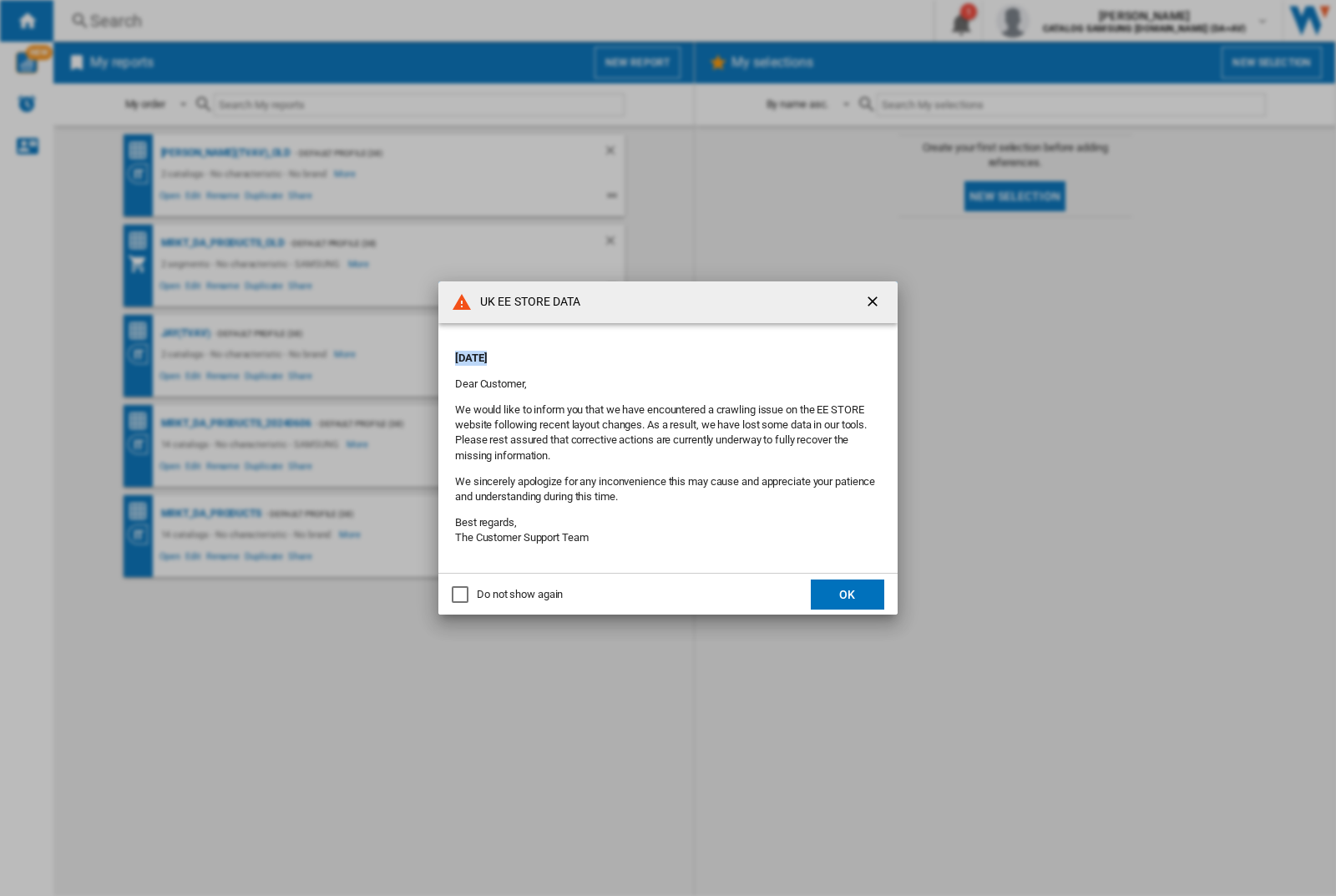
click at [186, 333] on div "UK EE STORE DATA [DATE] Dear Customer, We would like to inform you that we have…" at bounding box center [668, 448] width 1336 height 896
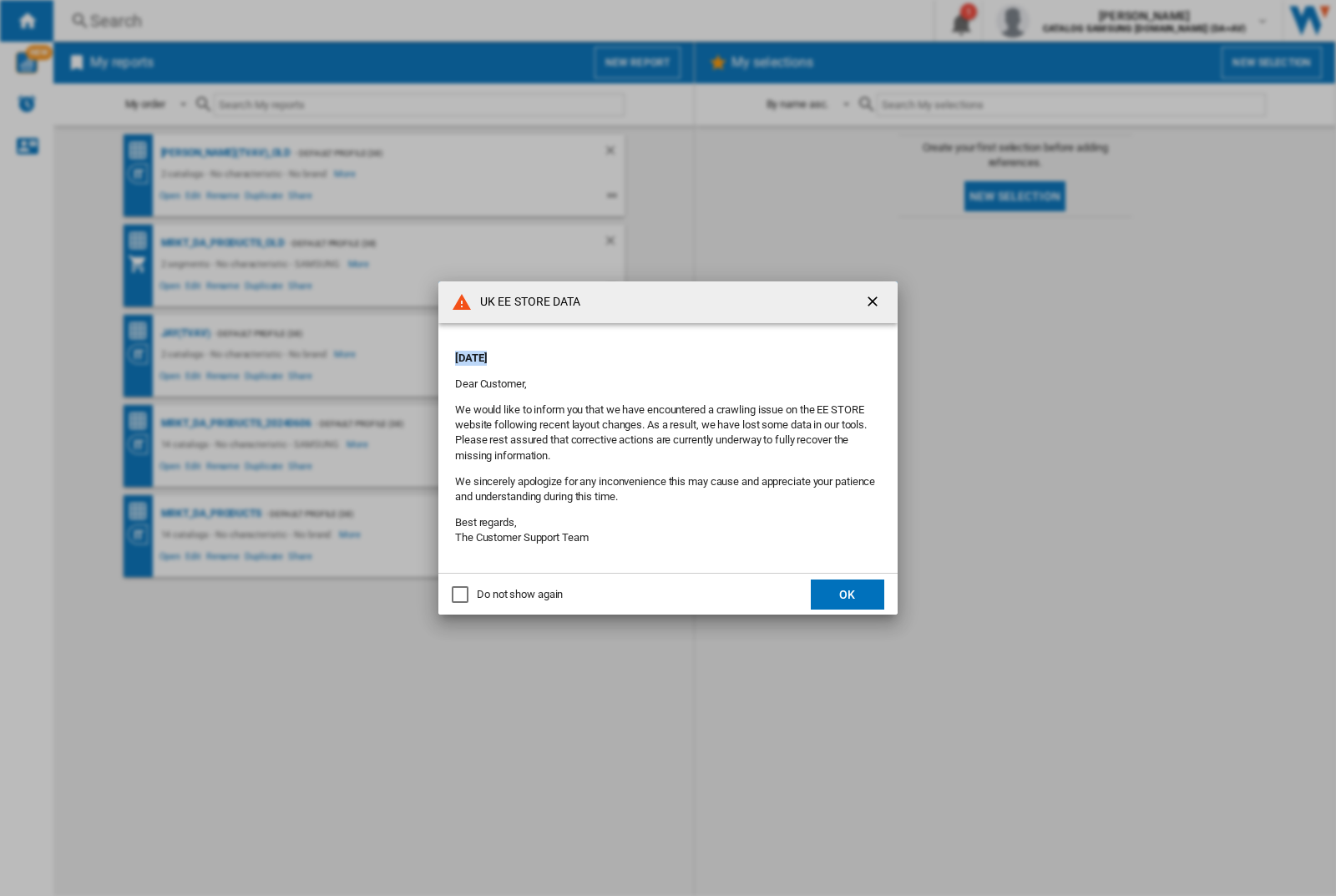
click at [186, 333] on div "UK EE STORE DATA [DATE] Dear Customer, We would like to inform you that we have…" at bounding box center [668, 448] width 1336 height 896
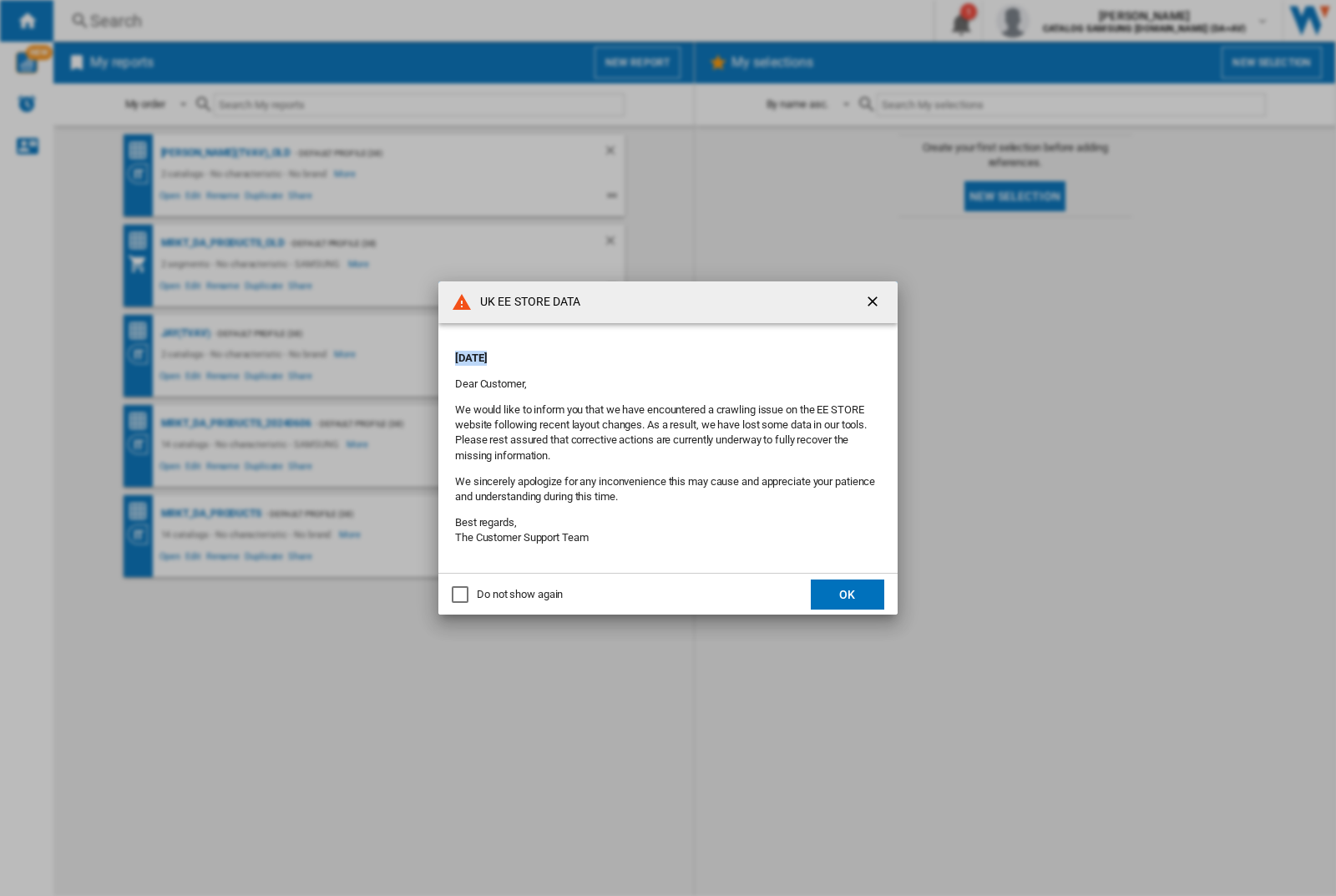
click at [186, 333] on div "UK EE STORE DATA [DATE] Dear Customer, We would like to inform you that we have…" at bounding box center [668, 448] width 1336 height 896
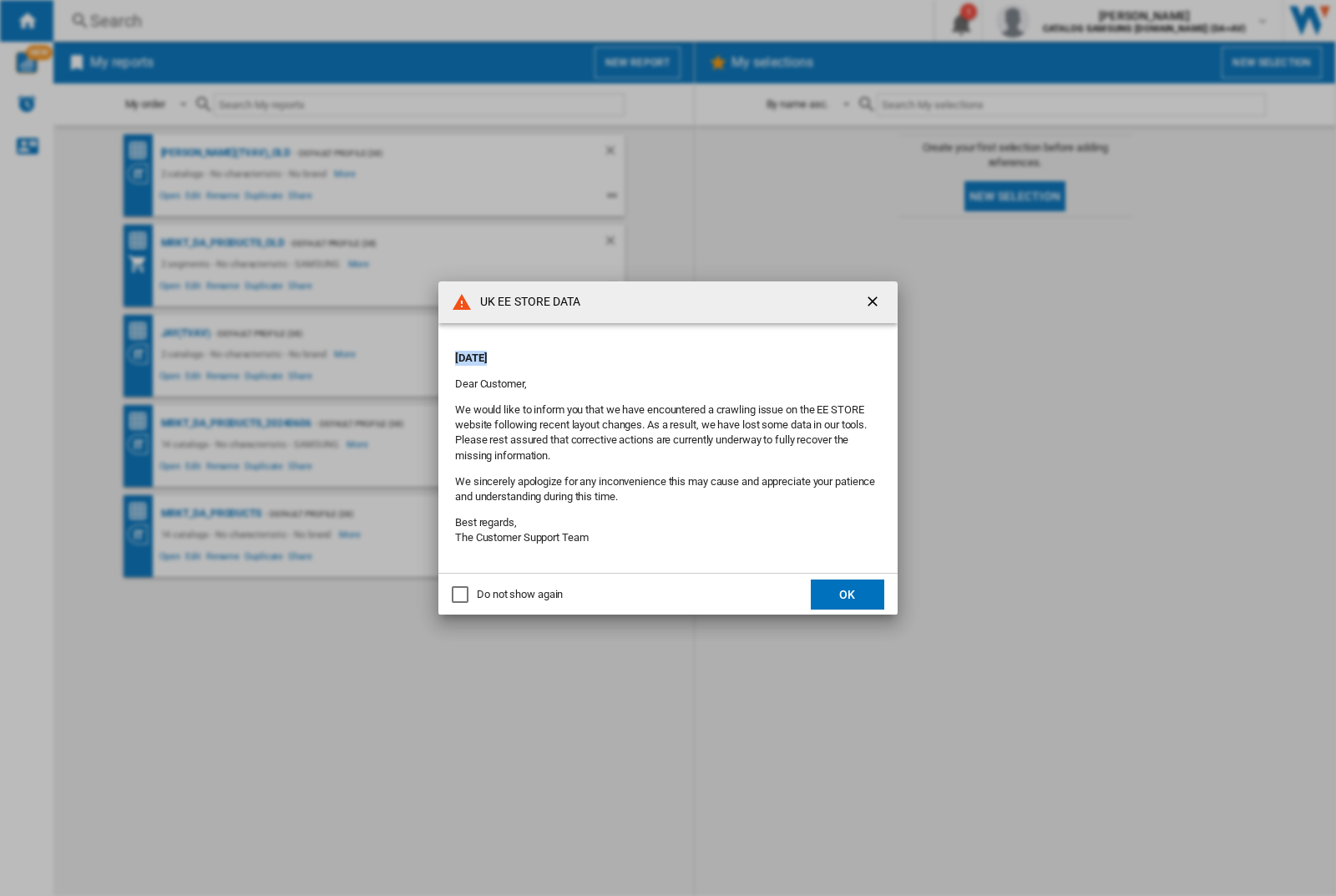
click at [186, 333] on div "UK EE STORE DATA [DATE] Dear Customer, We would like to inform you that we have…" at bounding box center [668, 448] width 1336 height 896
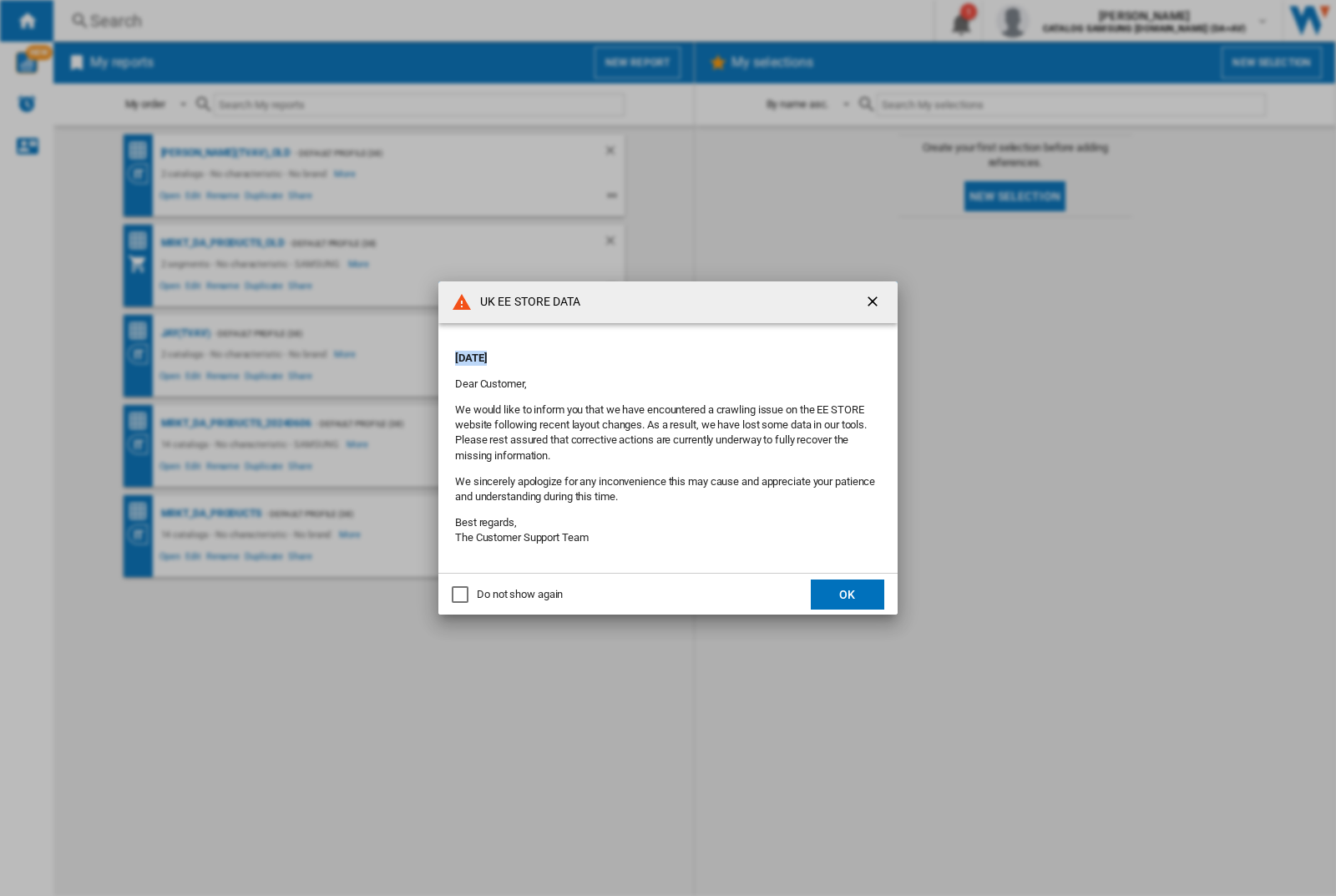
click at [186, 333] on div "UK EE STORE DATA [DATE] Dear Customer, We would like to inform you that we have…" at bounding box center [668, 448] width 1336 height 896
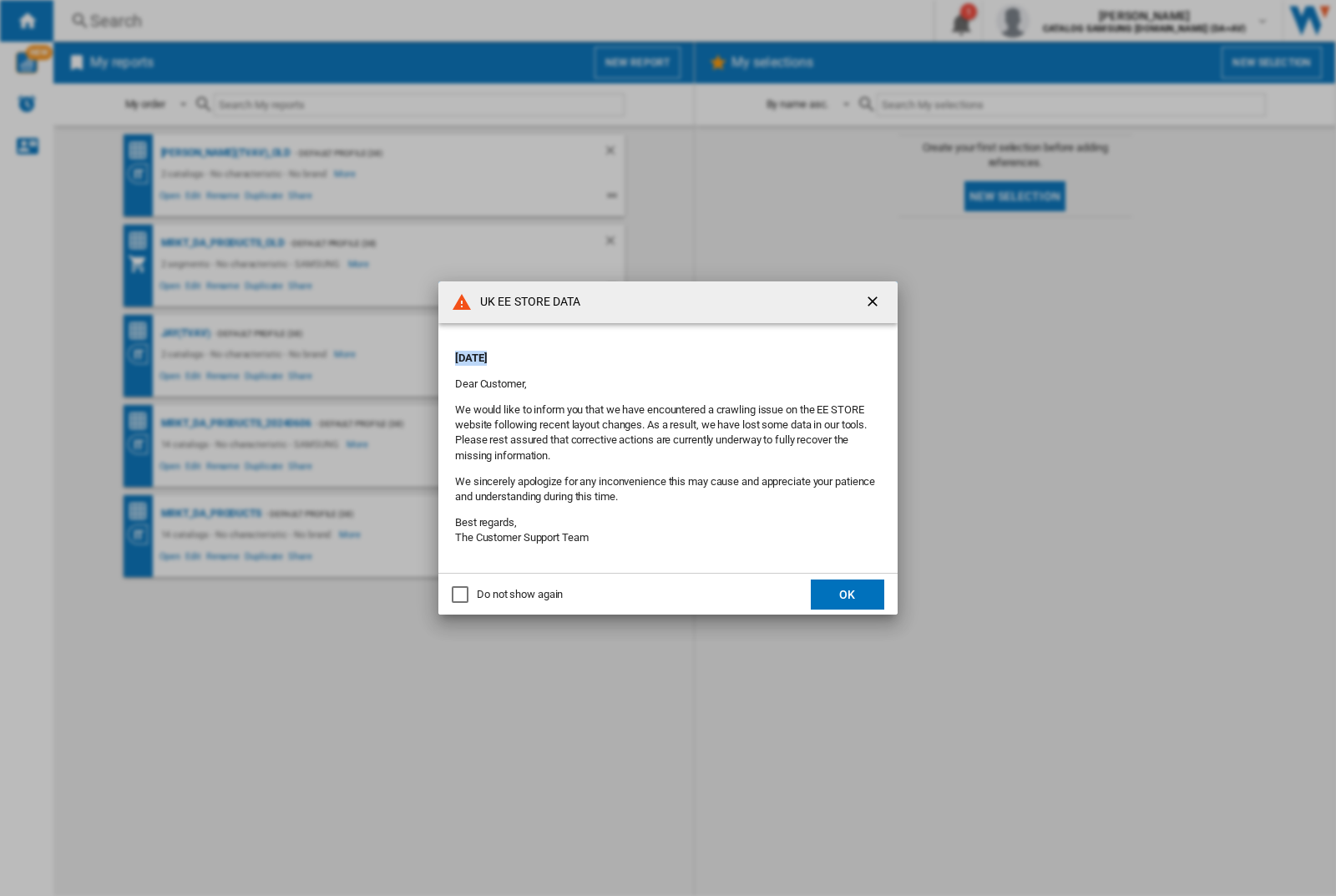
click at [186, 333] on div "UK EE STORE DATA [DATE] Dear Customer, We would like to inform you that we have…" at bounding box center [668, 448] width 1336 height 896
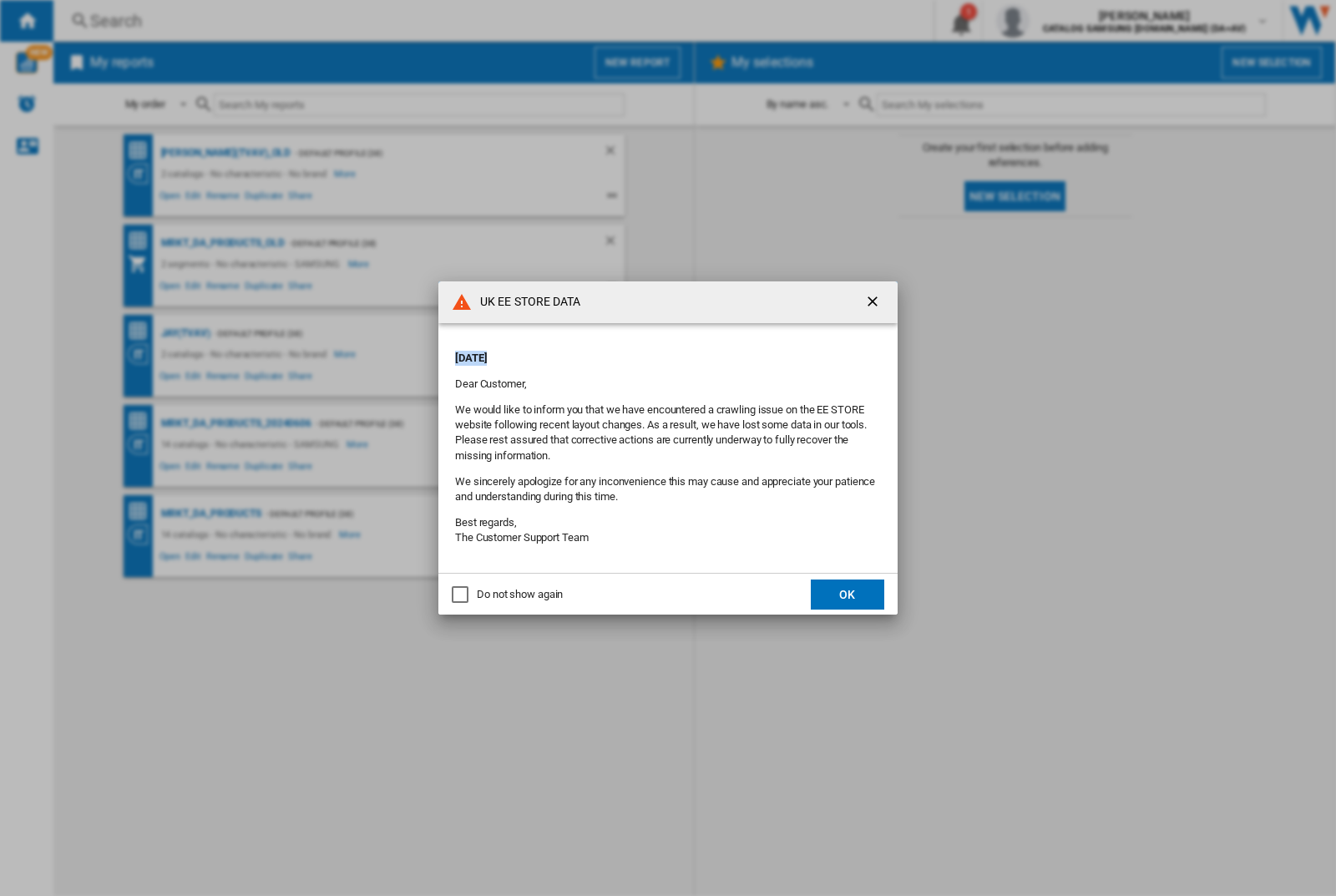
click at [186, 333] on div "UK EE STORE DATA [DATE] Dear Customer, We would like to inform you that we have…" at bounding box center [668, 448] width 1336 height 896
